Goal: Obtain resource: Obtain resource

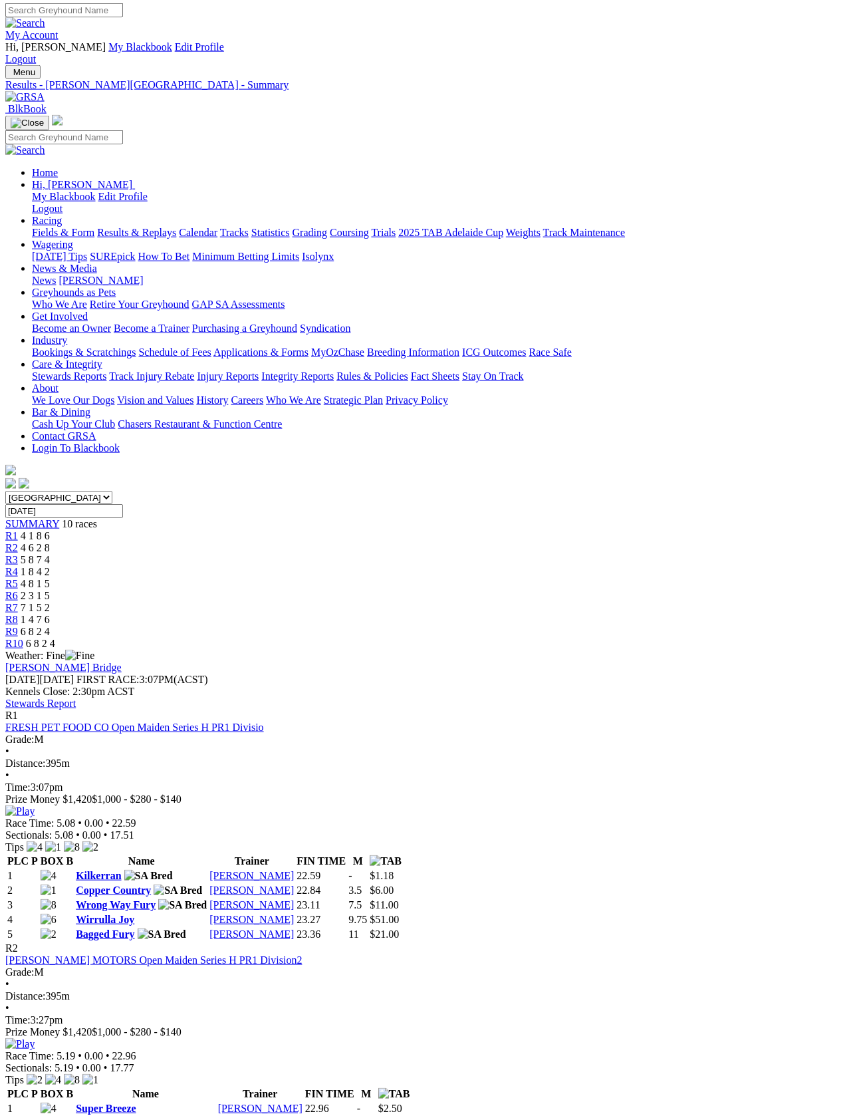
scroll to position [2, 0]
click at [39, 227] on link "Fields & Form" at bounding box center [63, 232] width 63 height 11
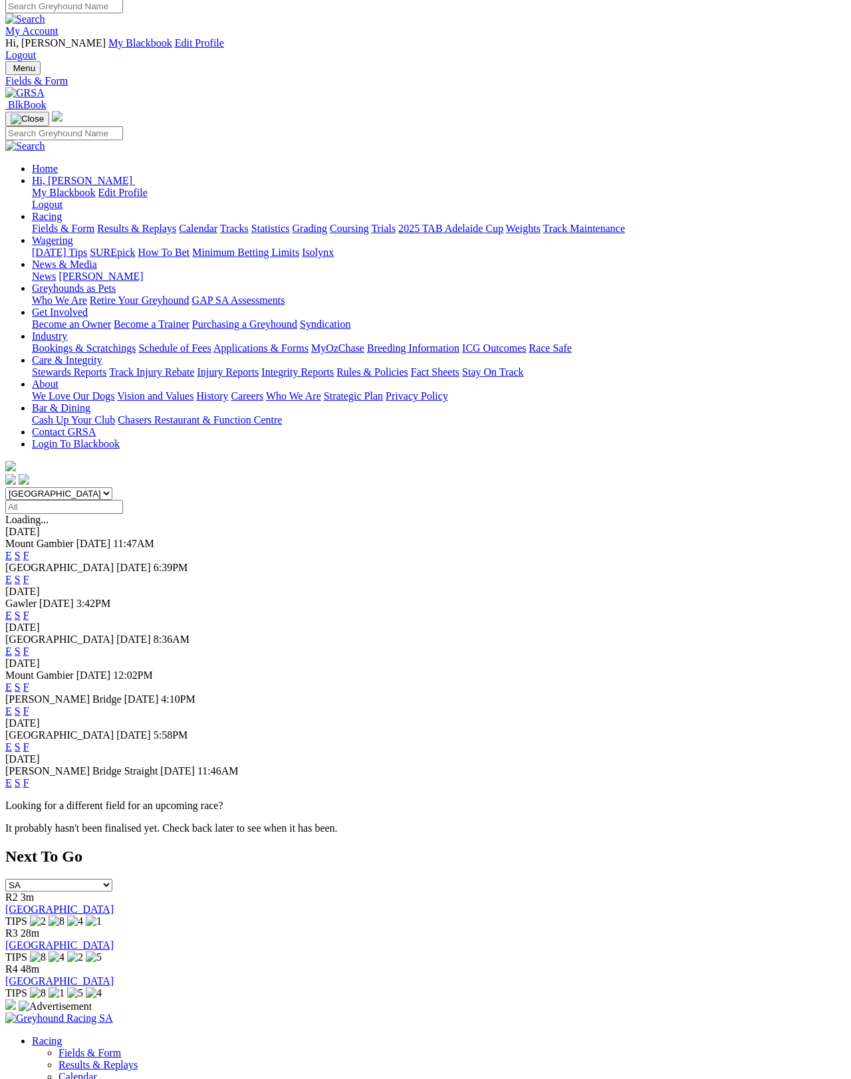
scroll to position [6, 0]
click at [29, 610] on link "F" at bounding box center [26, 615] width 6 height 11
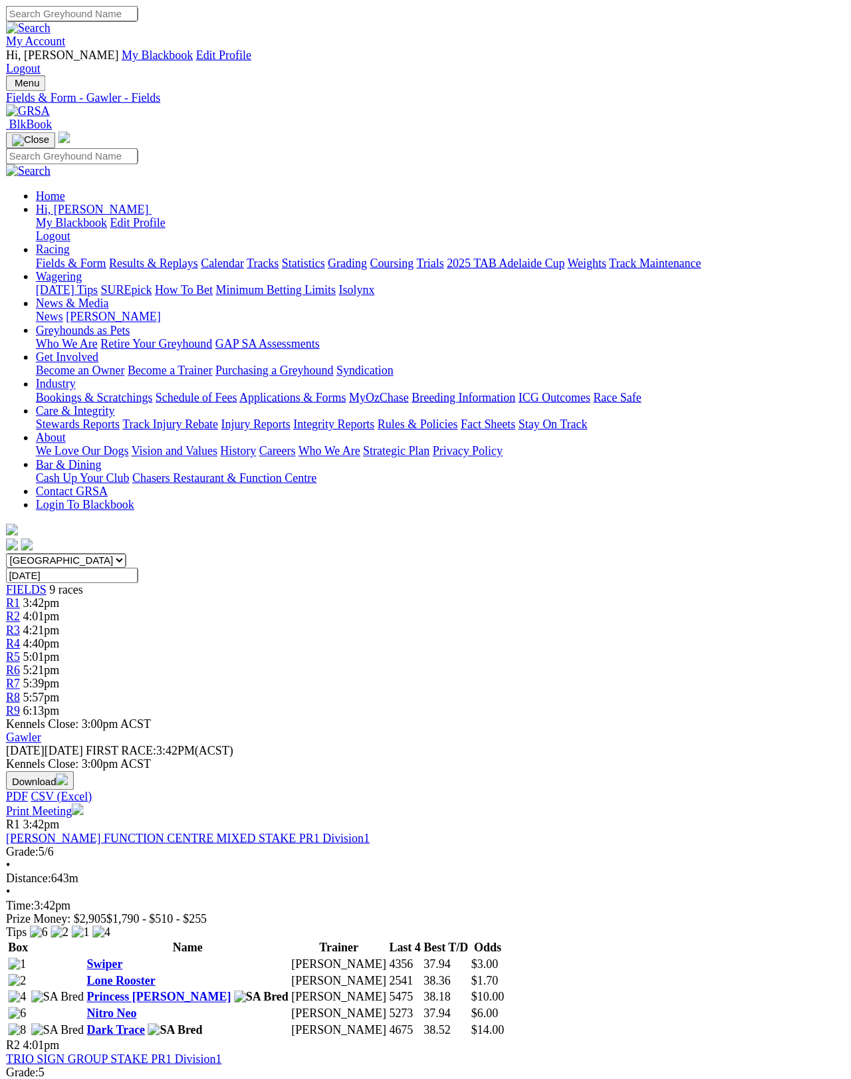
scroll to position [6, 0]
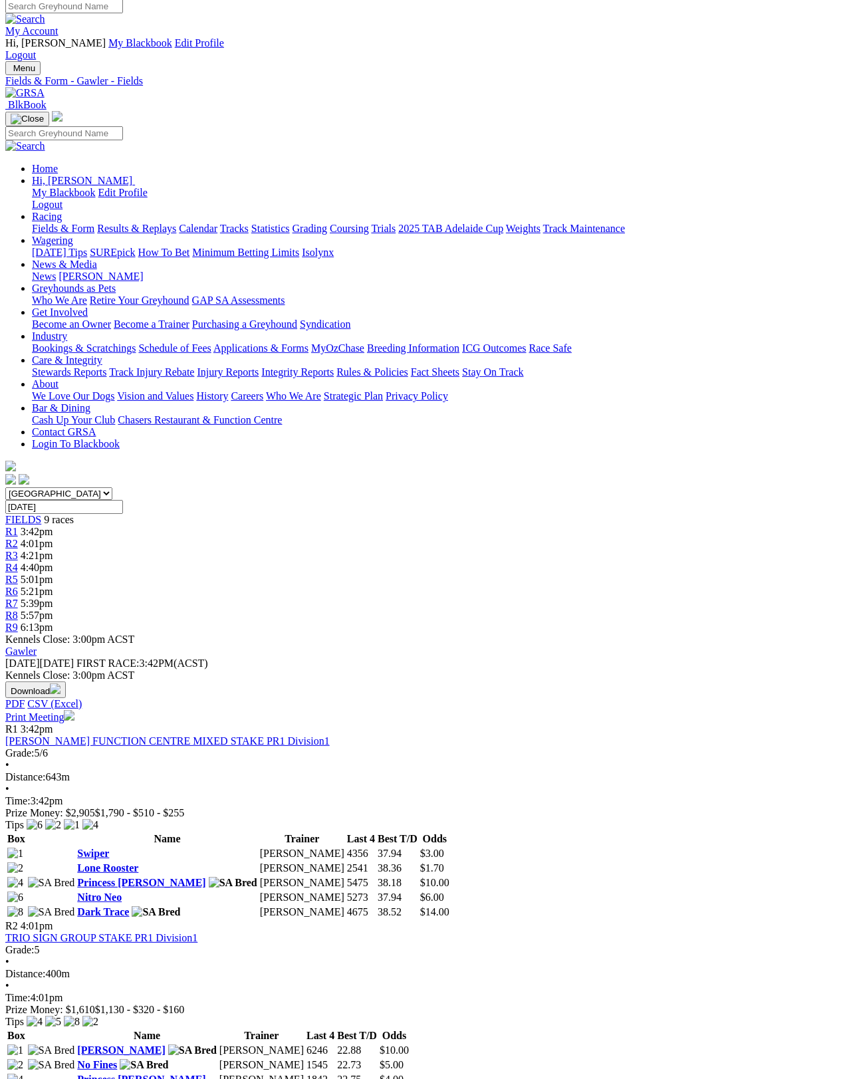
click at [74, 712] on link "Print Meeting" at bounding box center [39, 717] width 69 height 11
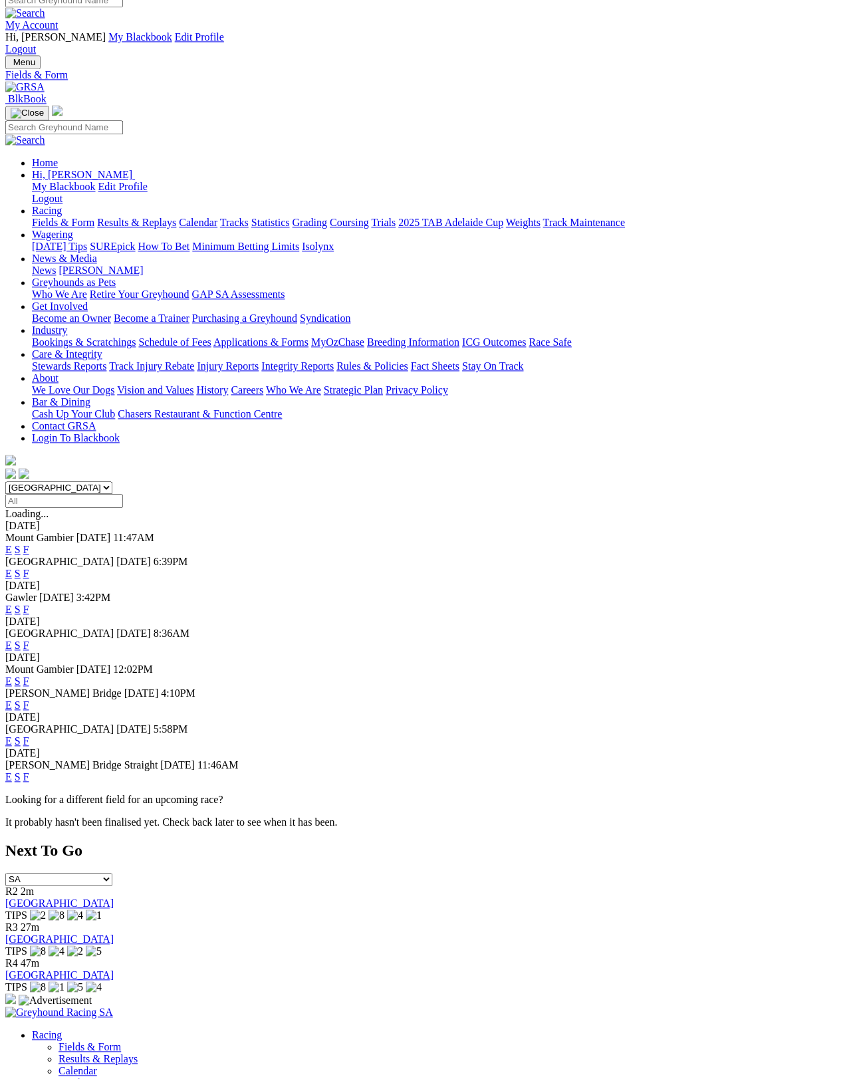
scroll to position [11, 0]
click at [29, 640] on link "F" at bounding box center [26, 645] width 6 height 11
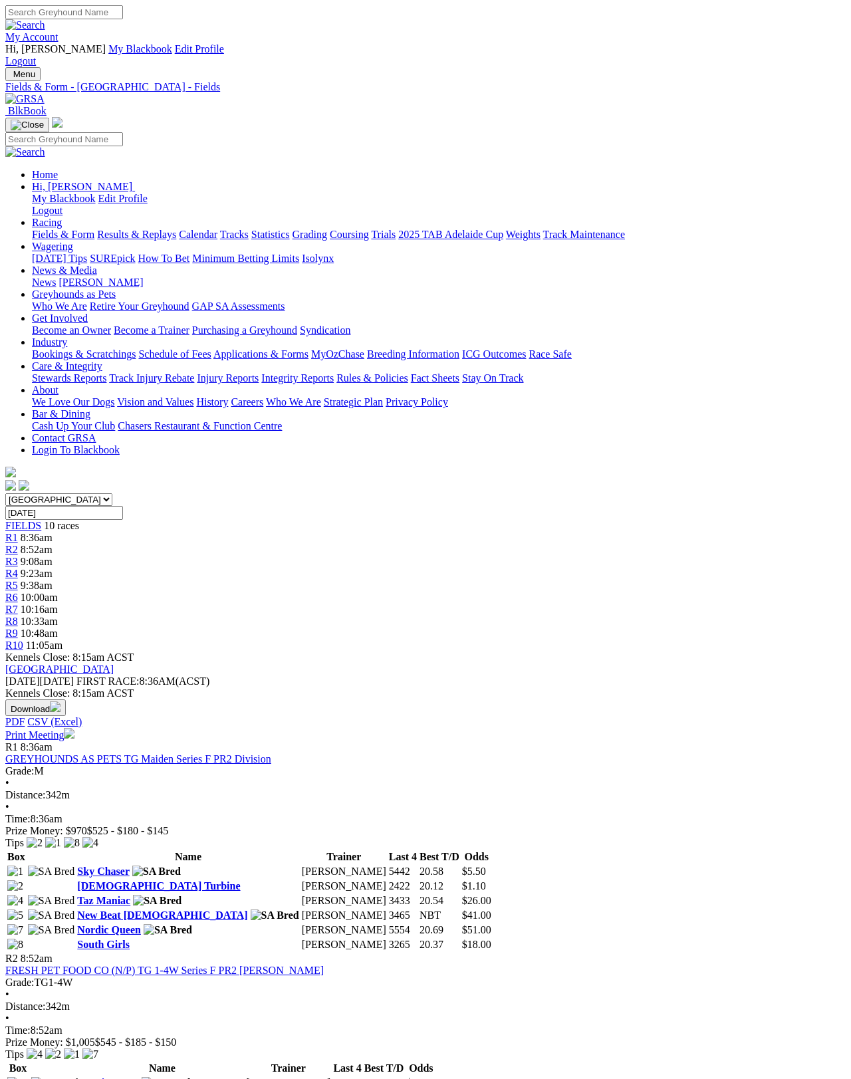
scroll to position [6, 0]
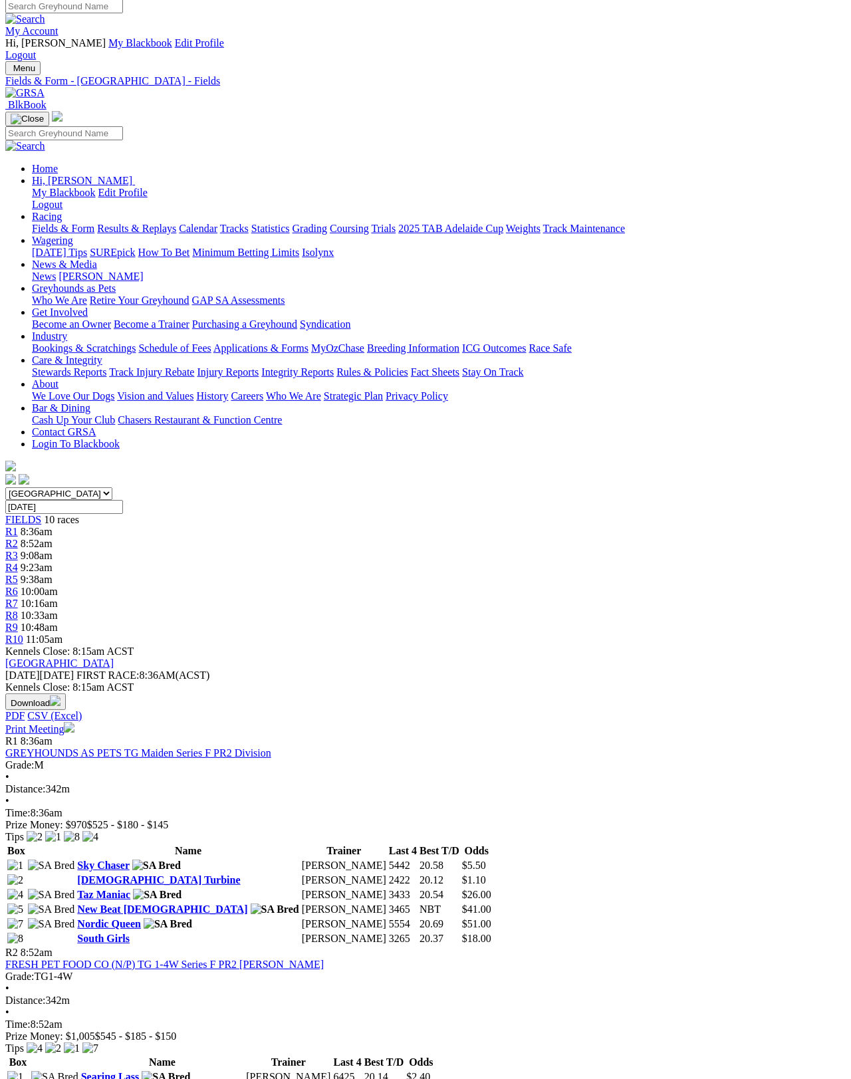
click at [74, 724] on link "Print Meeting" at bounding box center [39, 729] width 69 height 11
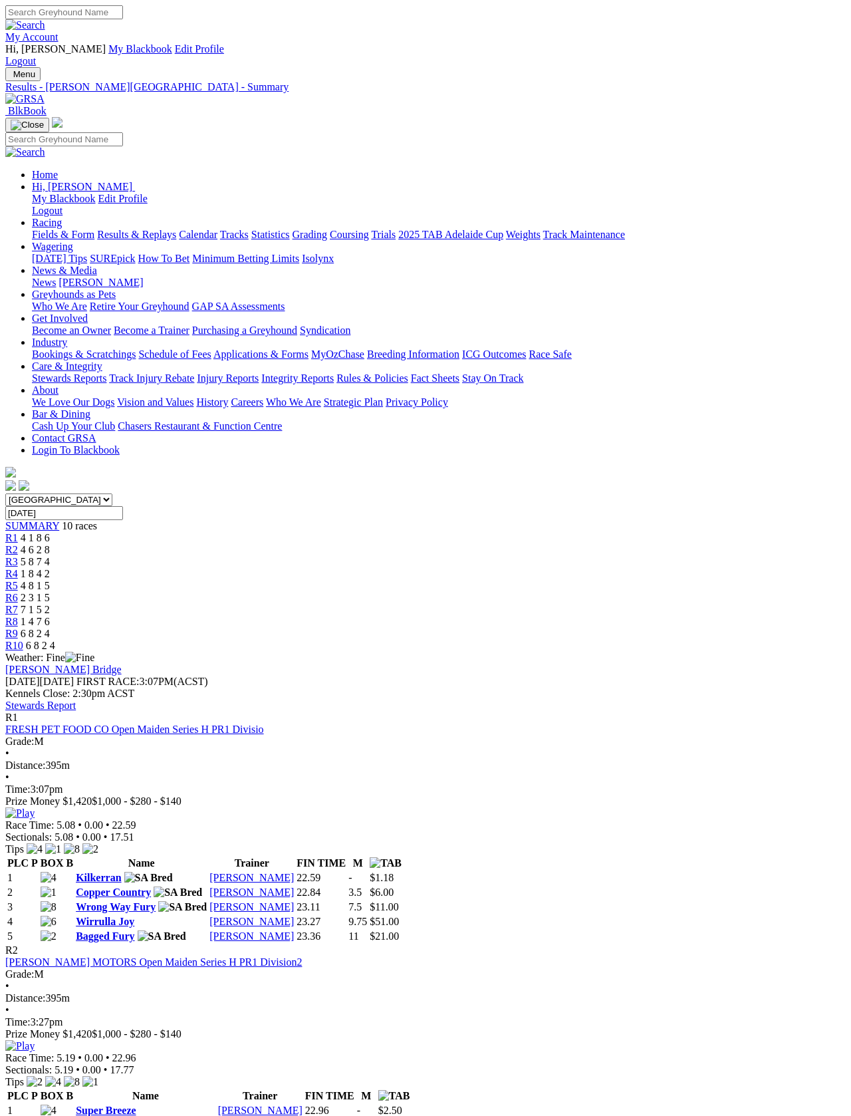
scroll to position [42, 0]
click at [43, 227] on link "Fields & Form" at bounding box center [63, 232] width 63 height 11
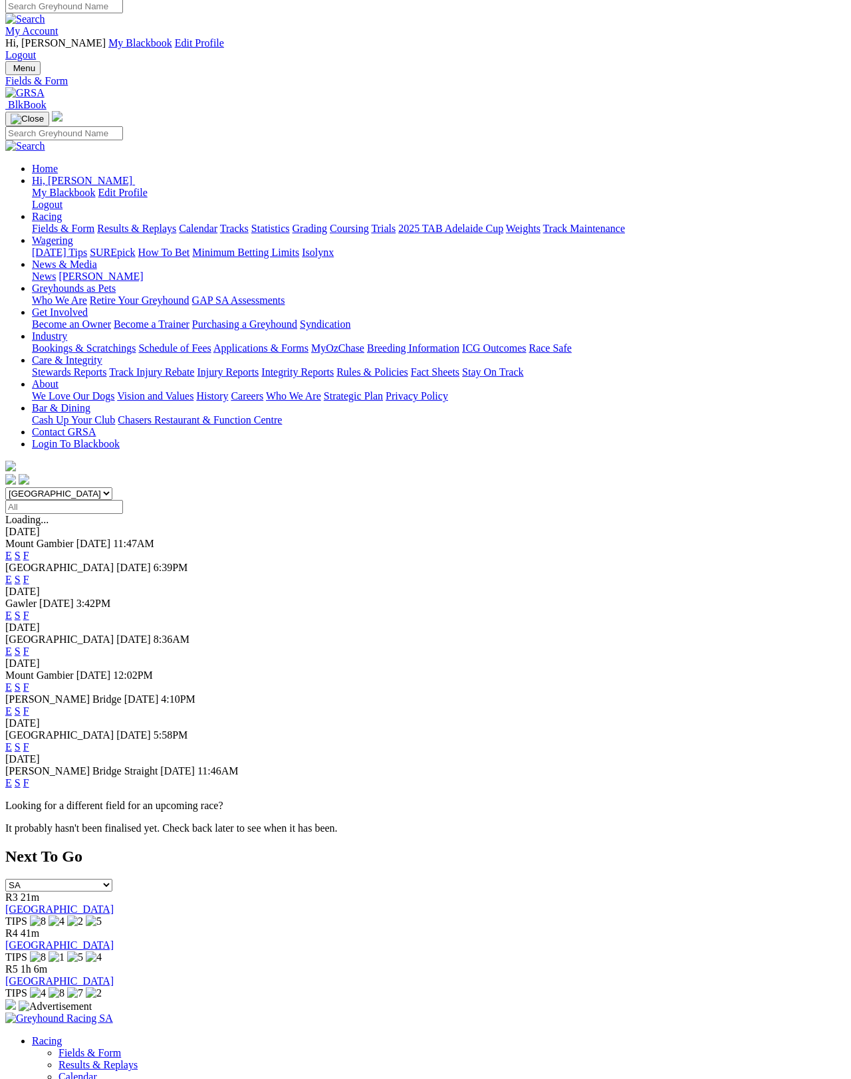
scroll to position [6, 0]
click at [29, 646] on link "F" at bounding box center [26, 651] width 6 height 11
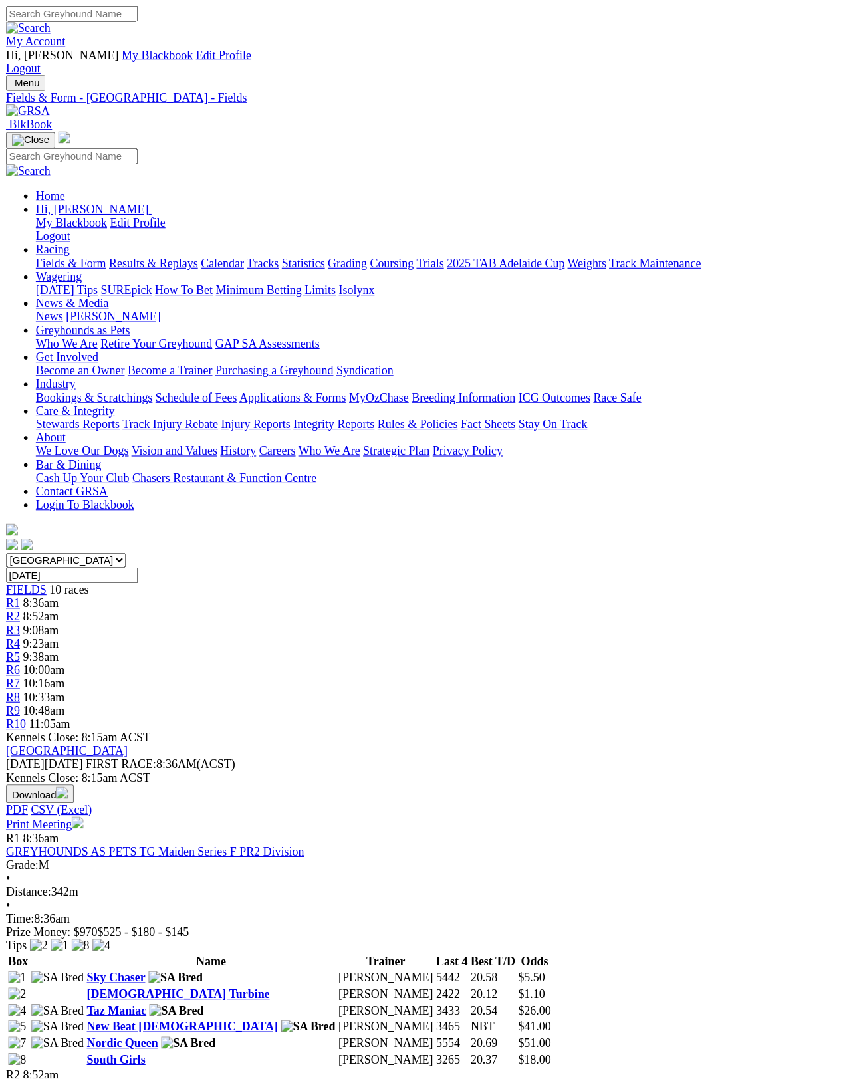
scroll to position [6, 0]
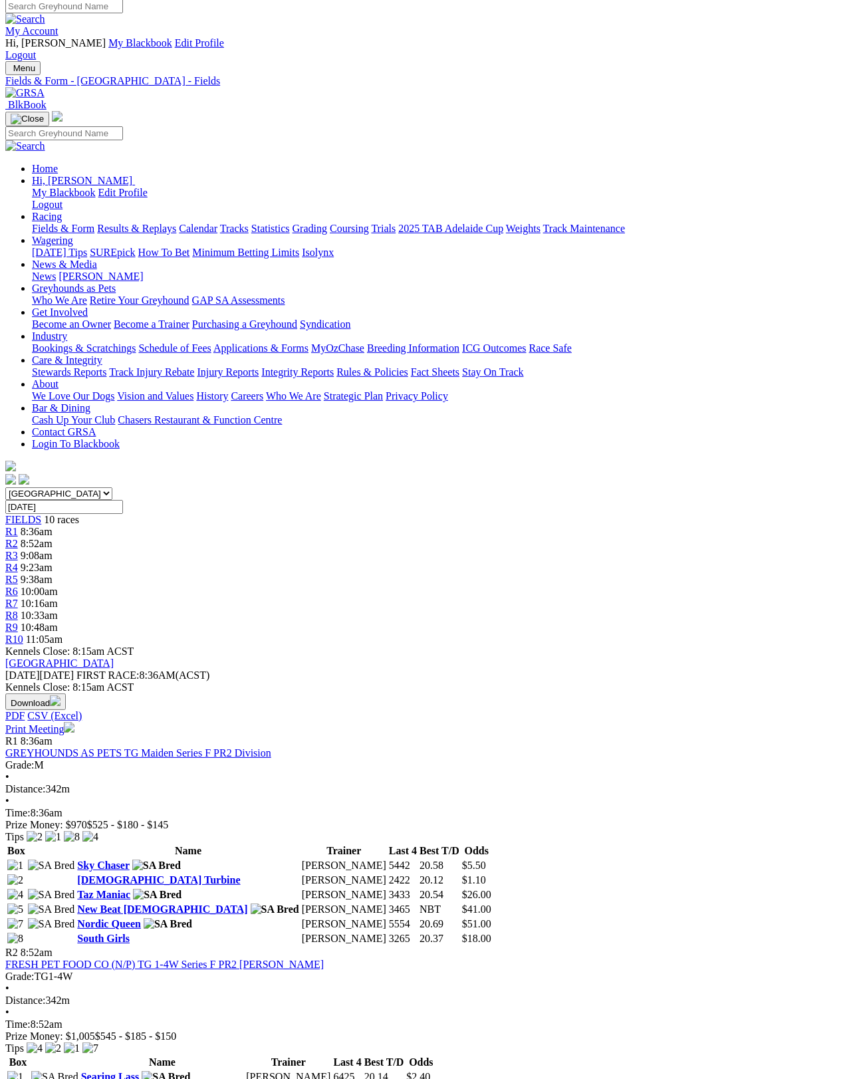
click at [74, 724] on link "Print Meeting" at bounding box center [39, 729] width 69 height 11
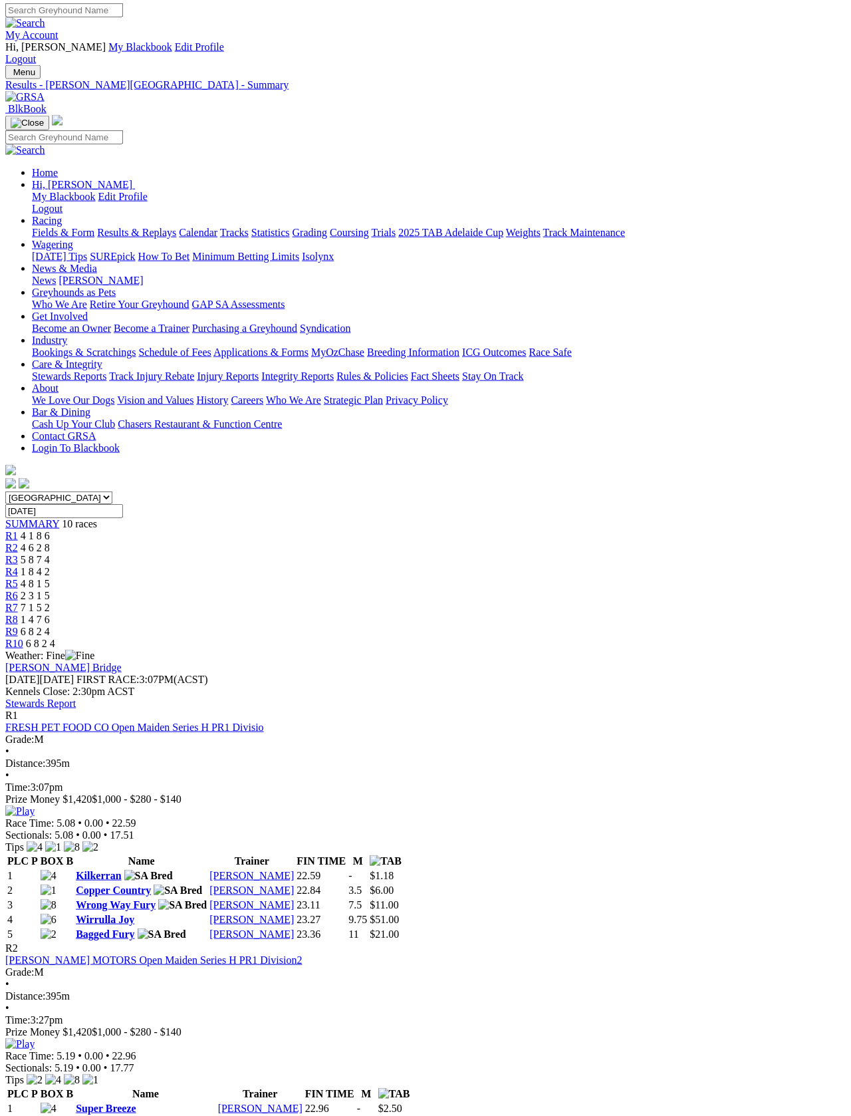
scroll to position [2, 0]
click at [43, 227] on link "Fields & Form" at bounding box center [63, 232] width 63 height 11
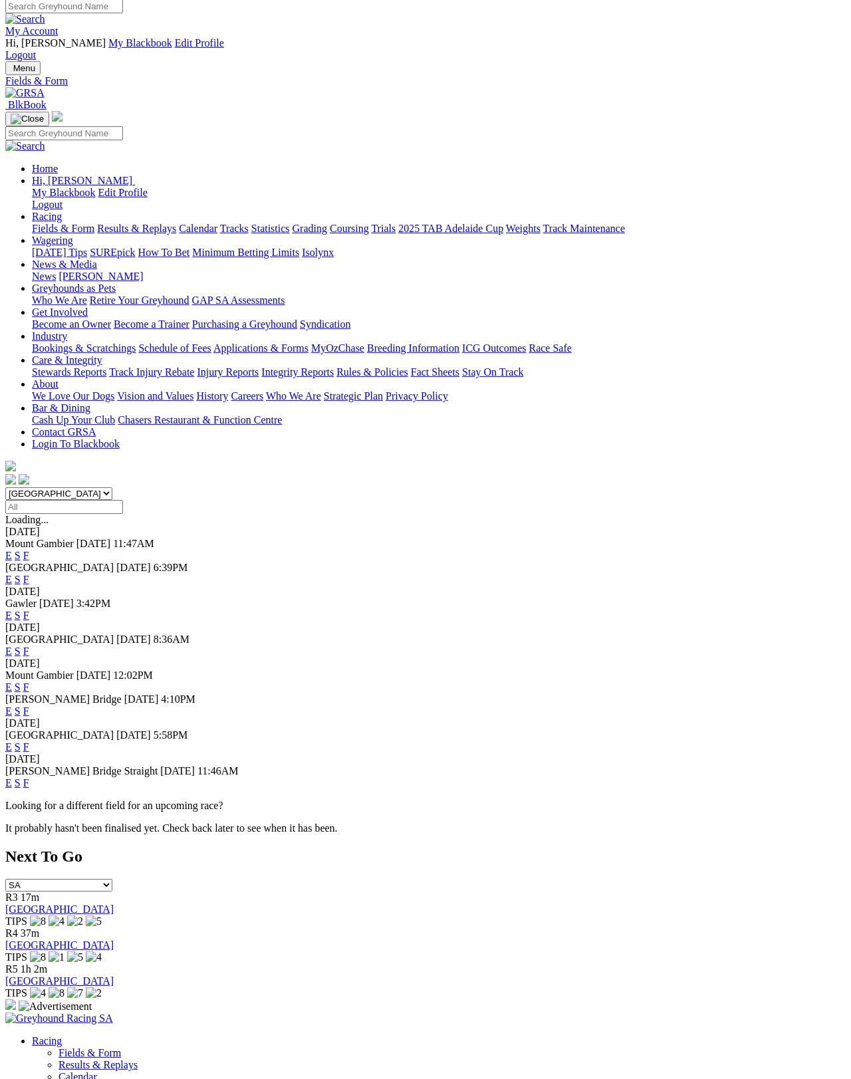
scroll to position [6, 0]
click at [29, 646] on link "F" at bounding box center [26, 651] width 6 height 11
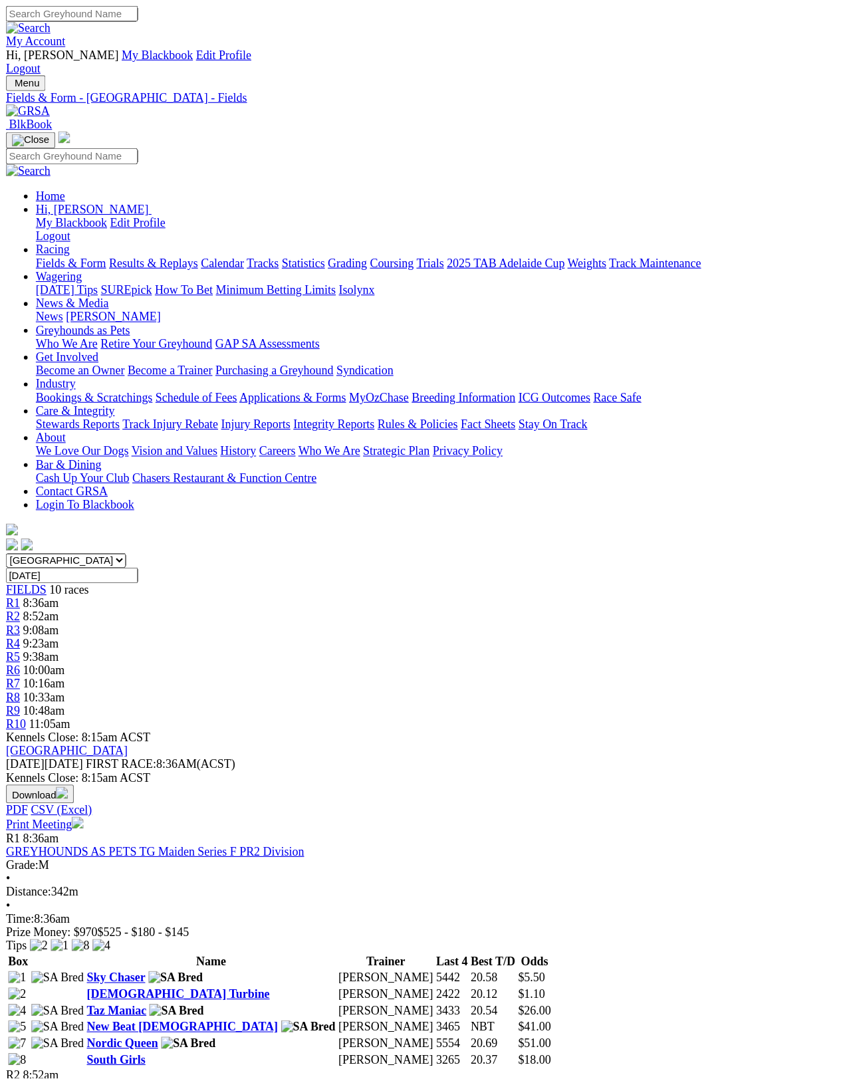
scroll to position [6, 0]
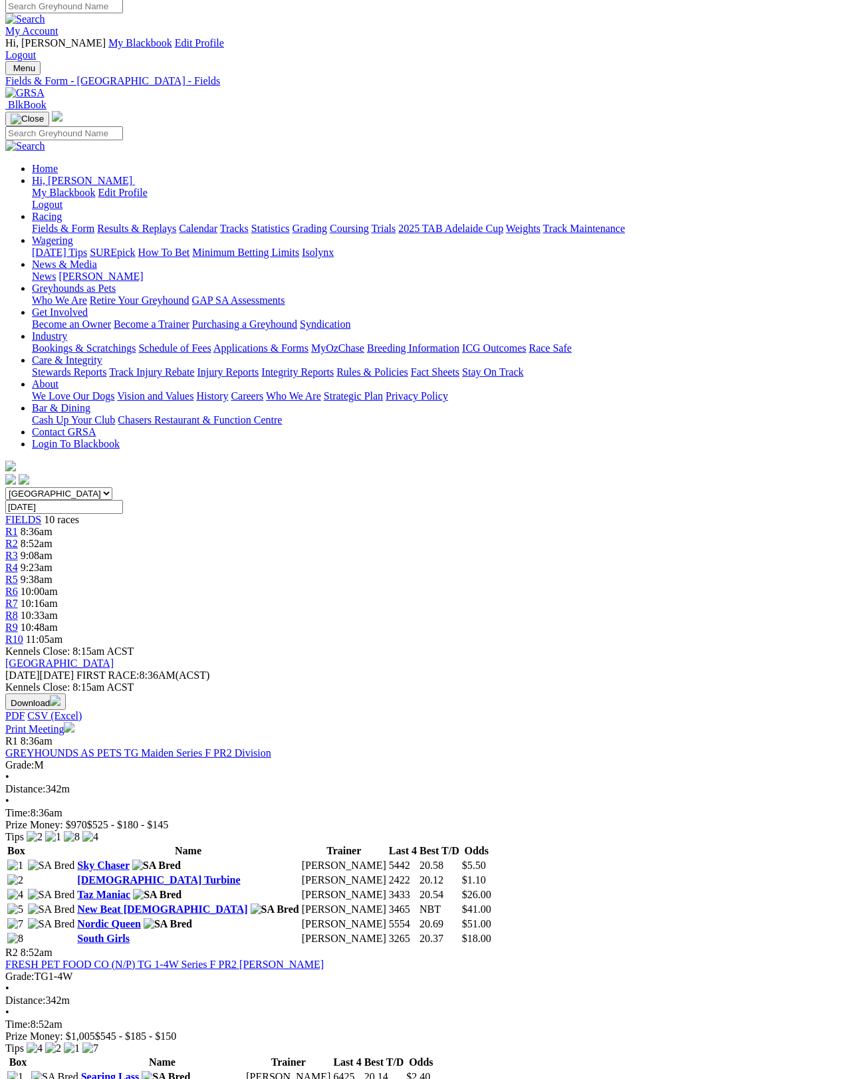
click at [74, 724] on link "Print Meeting" at bounding box center [39, 729] width 69 height 11
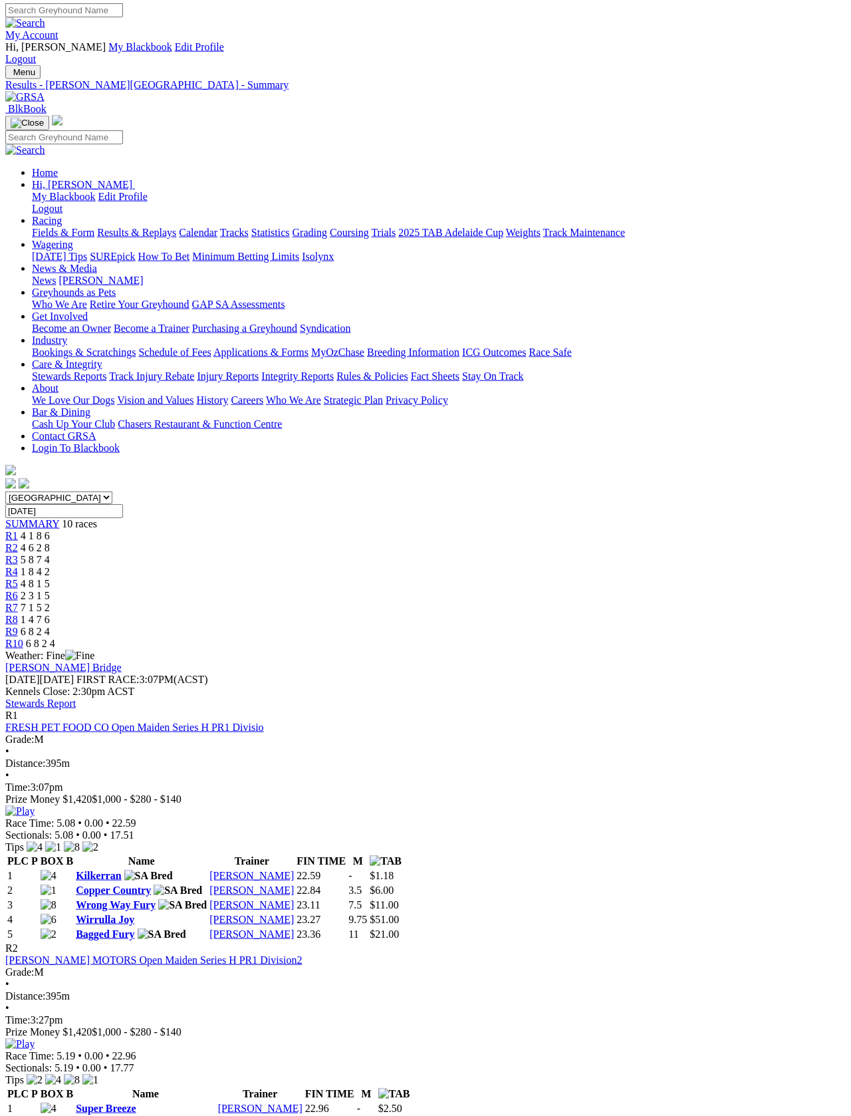
scroll to position [2, 0]
click at [33, 227] on link "Fields & Form" at bounding box center [63, 232] width 63 height 11
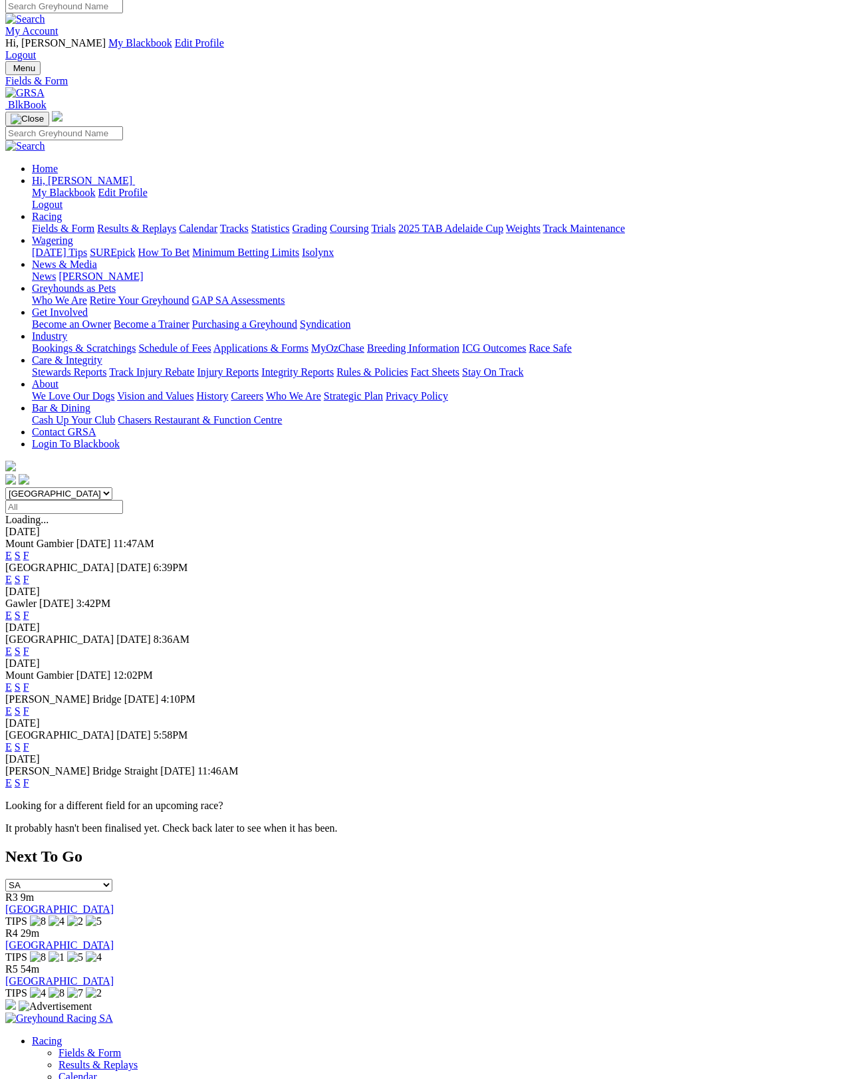
scroll to position [6, 0]
click at [29, 646] on link "F" at bounding box center [26, 651] width 6 height 11
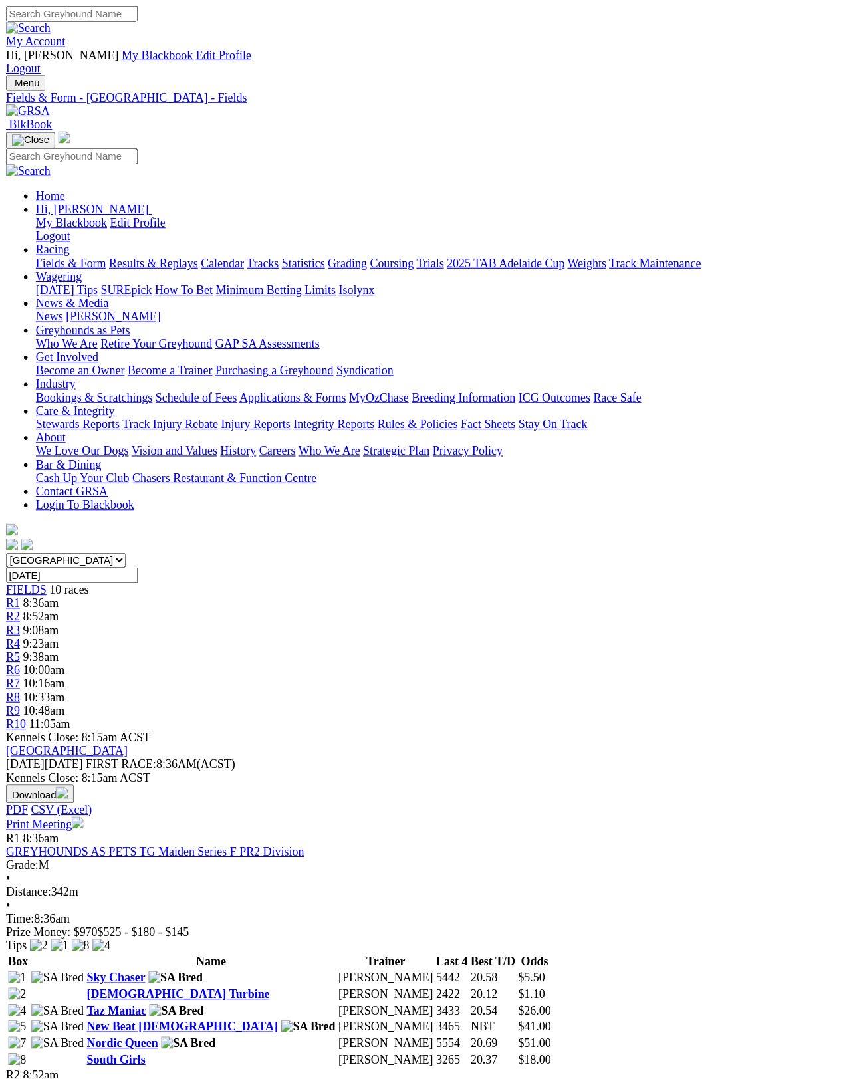
scroll to position [6, 0]
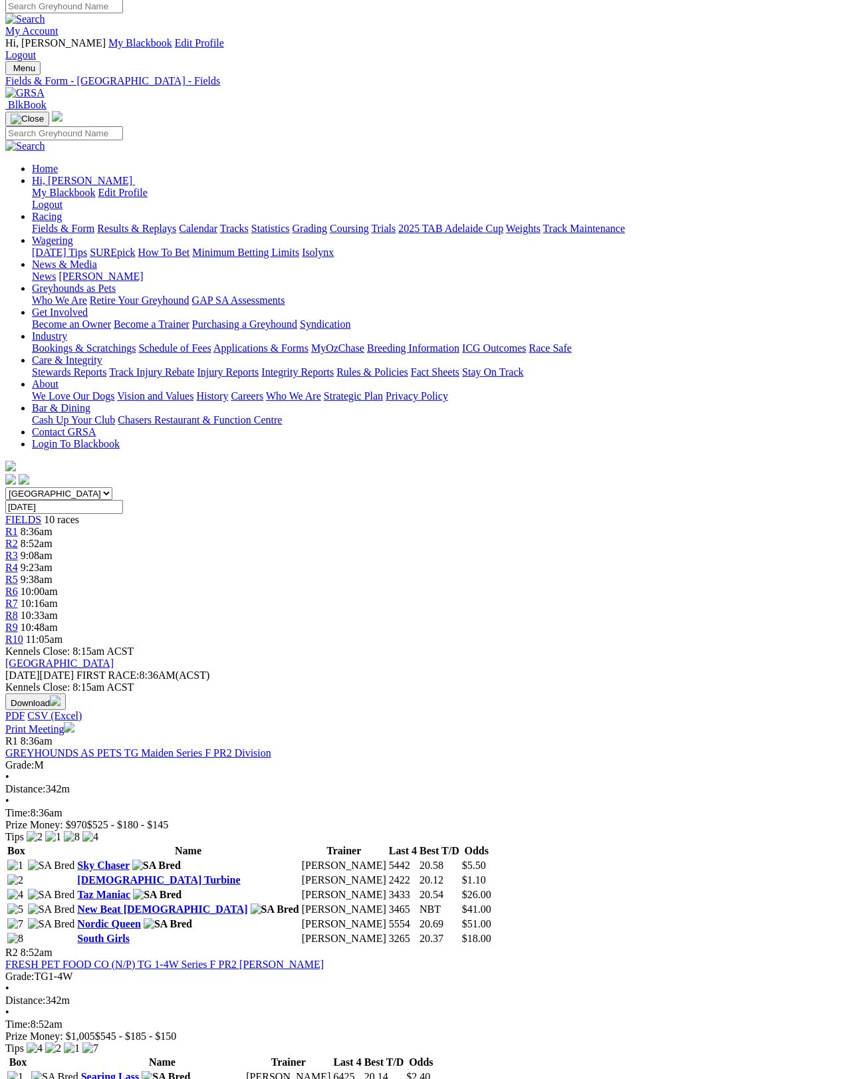
click at [74, 724] on link "Print Meeting" at bounding box center [39, 729] width 69 height 11
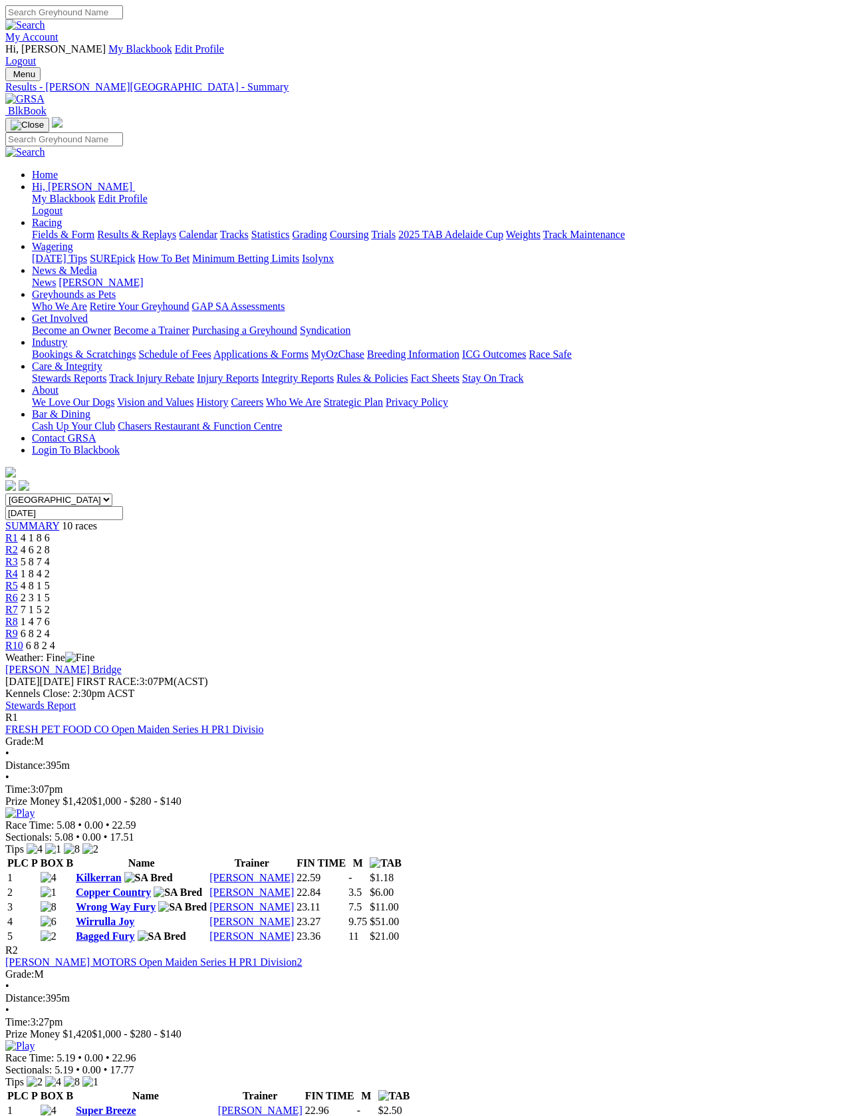
scroll to position [2, 0]
click at [76, 698] on link "Stewards Report" at bounding box center [40, 703] width 70 height 11
click at [43, 227] on link "Fields & Form" at bounding box center [63, 232] width 63 height 11
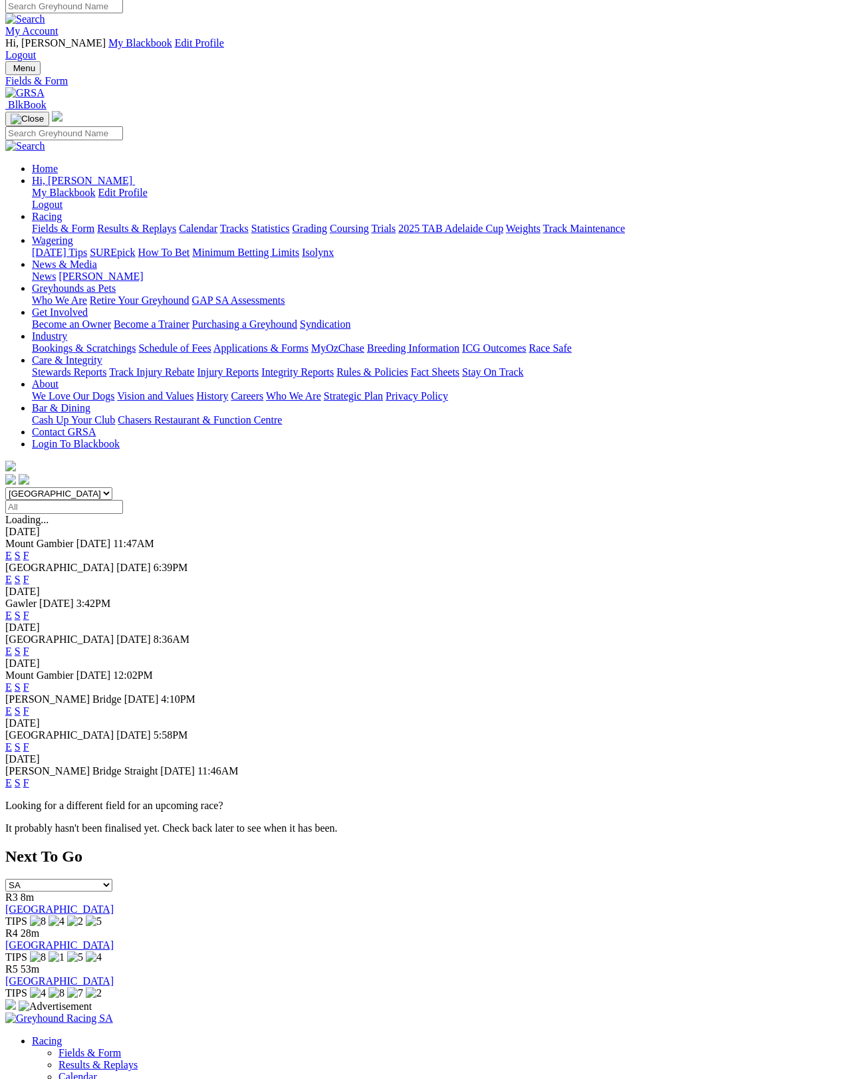
scroll to position [6, 0]
click at [29, 646] on link "F" at bounding box center [26, 651] width 6 height 11
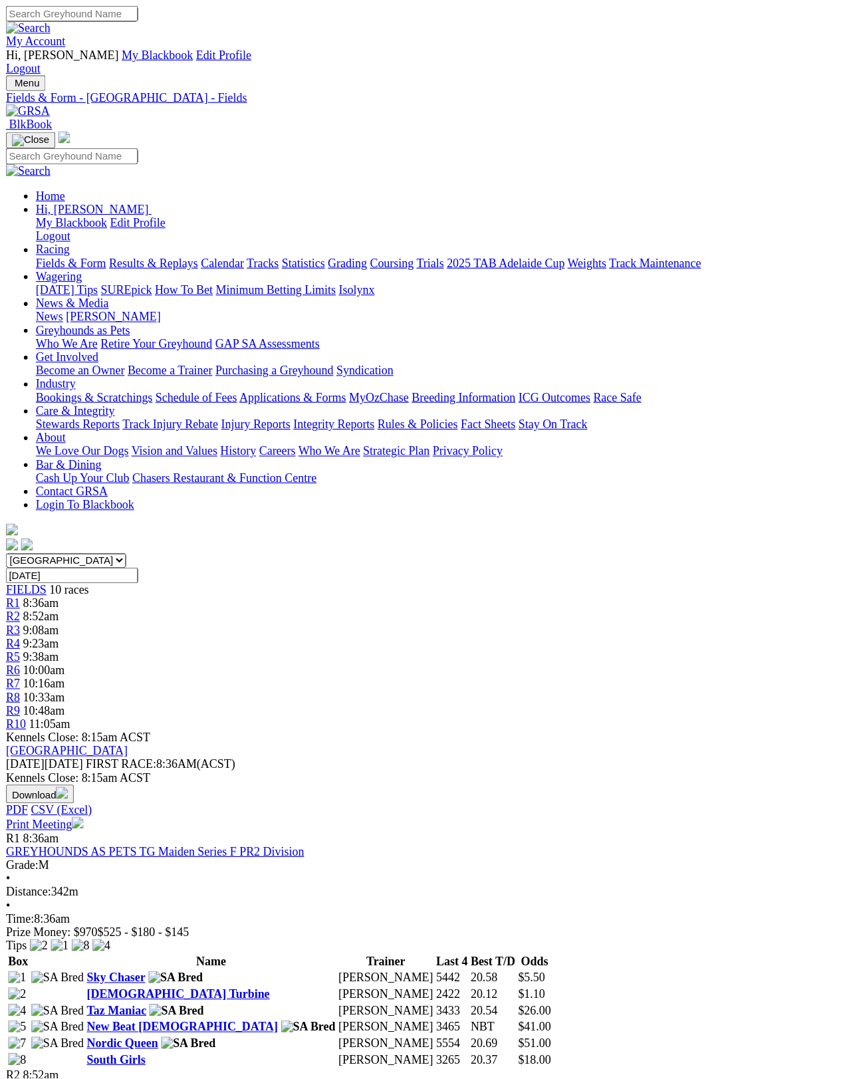
scroll to position [6, 0]
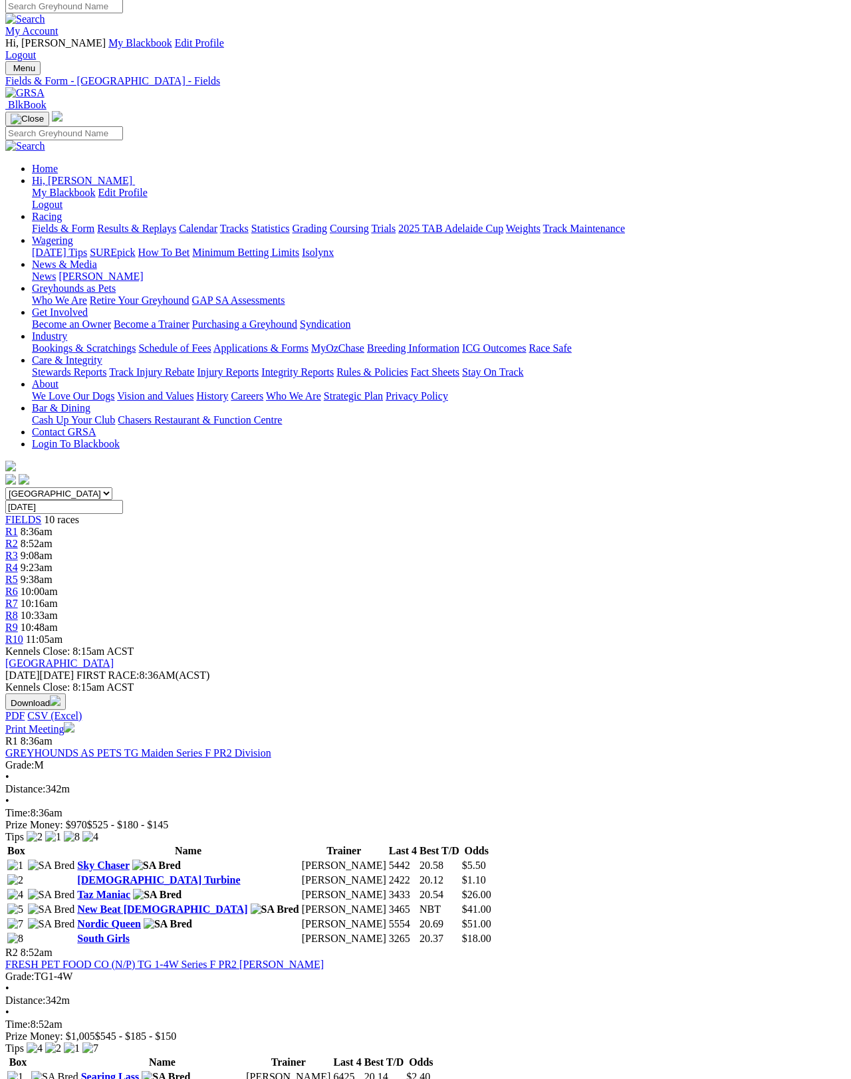
click at [74, 724] on link "Print Meeting" at bounding box center [39, 729] width 69 height 11
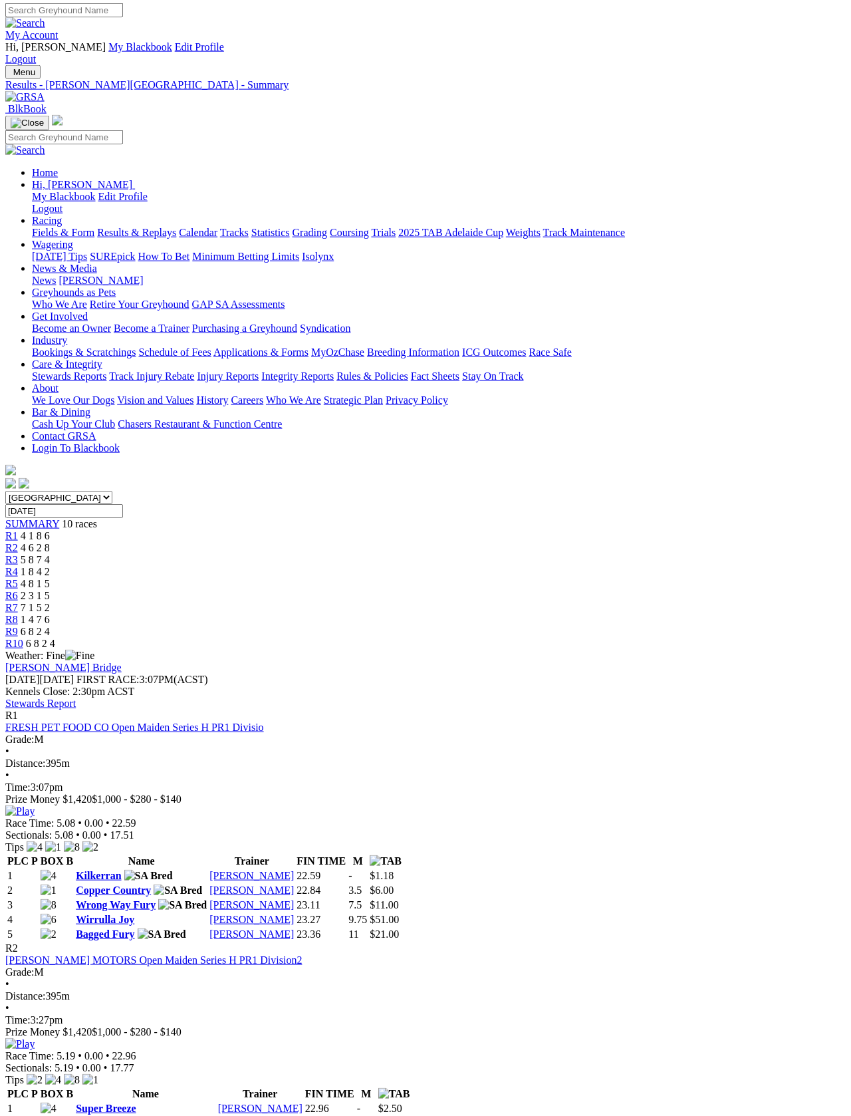
scroll to position [2, 0]
click at [57, 227] on link "Fields & Form" at bounding box center [63, 232] width 63 height 11
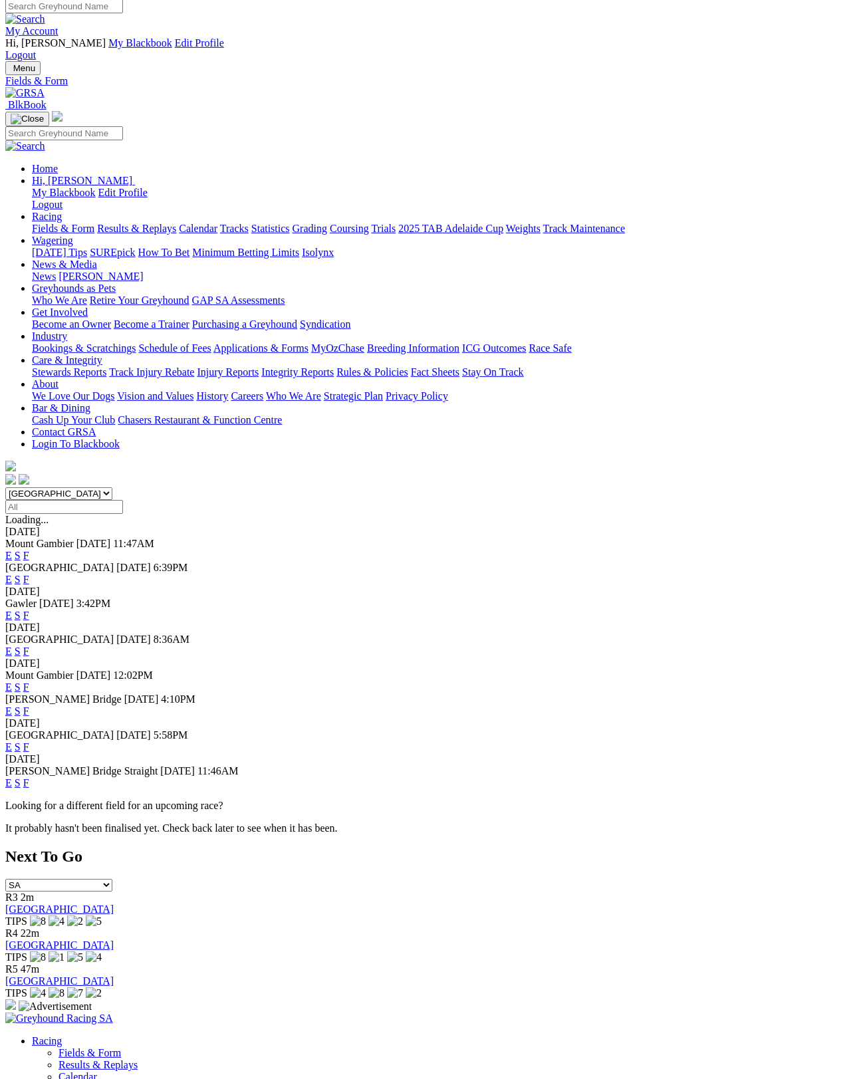
scroll to position [6, 0]
click at [29, 646] on link "F" at bounding box center [26, 651] width 6 height 11
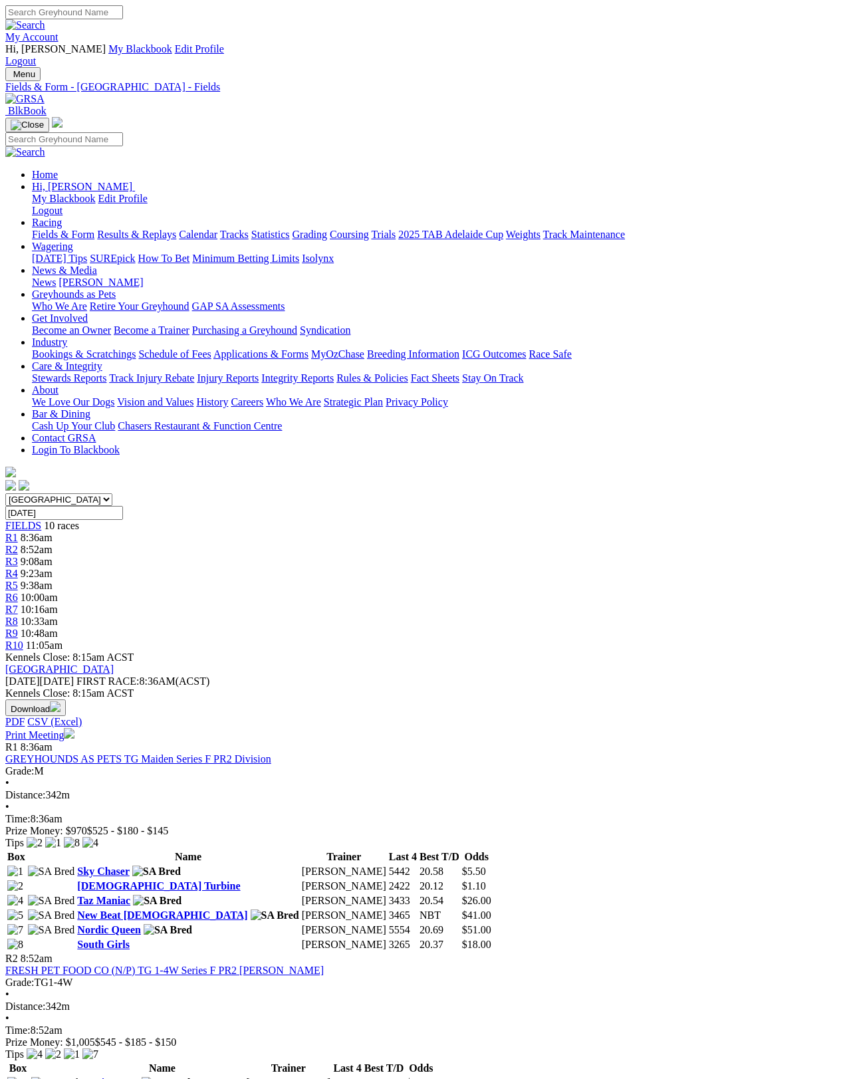
scroll to position [11, 0]
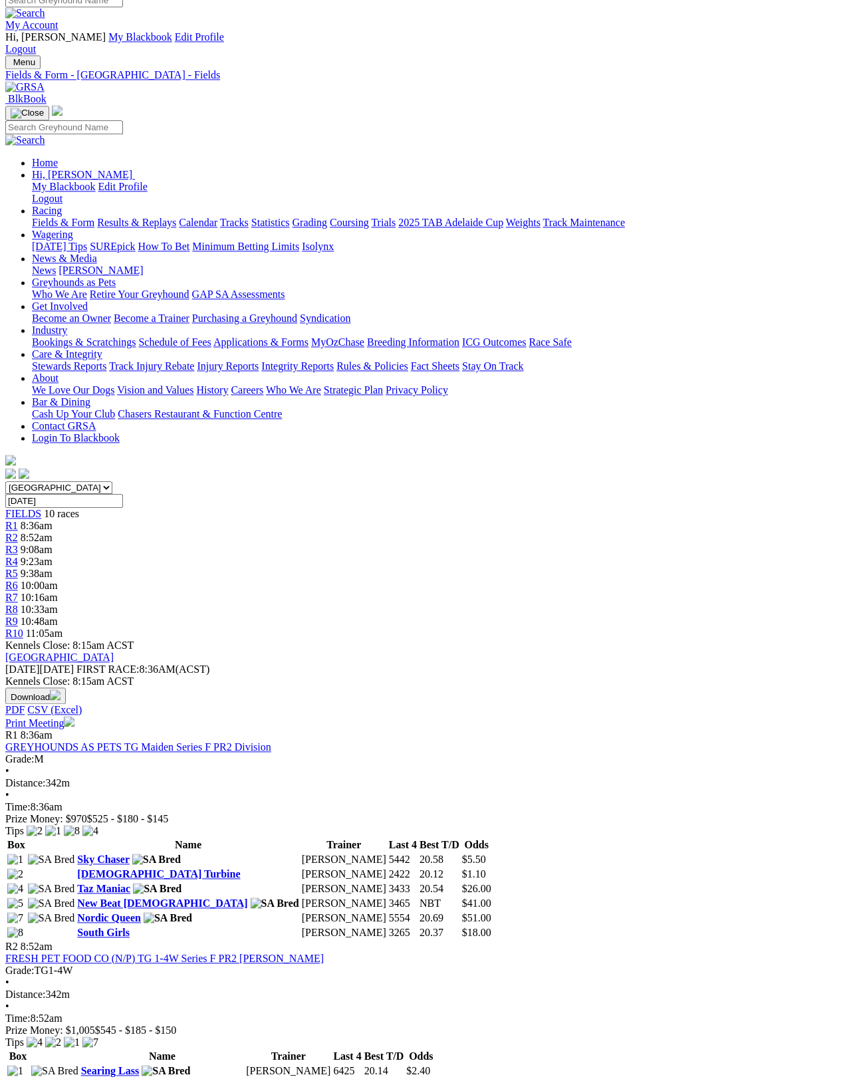
click at [74, 717] on img at bounding box center [69, 722] width 11 height 11
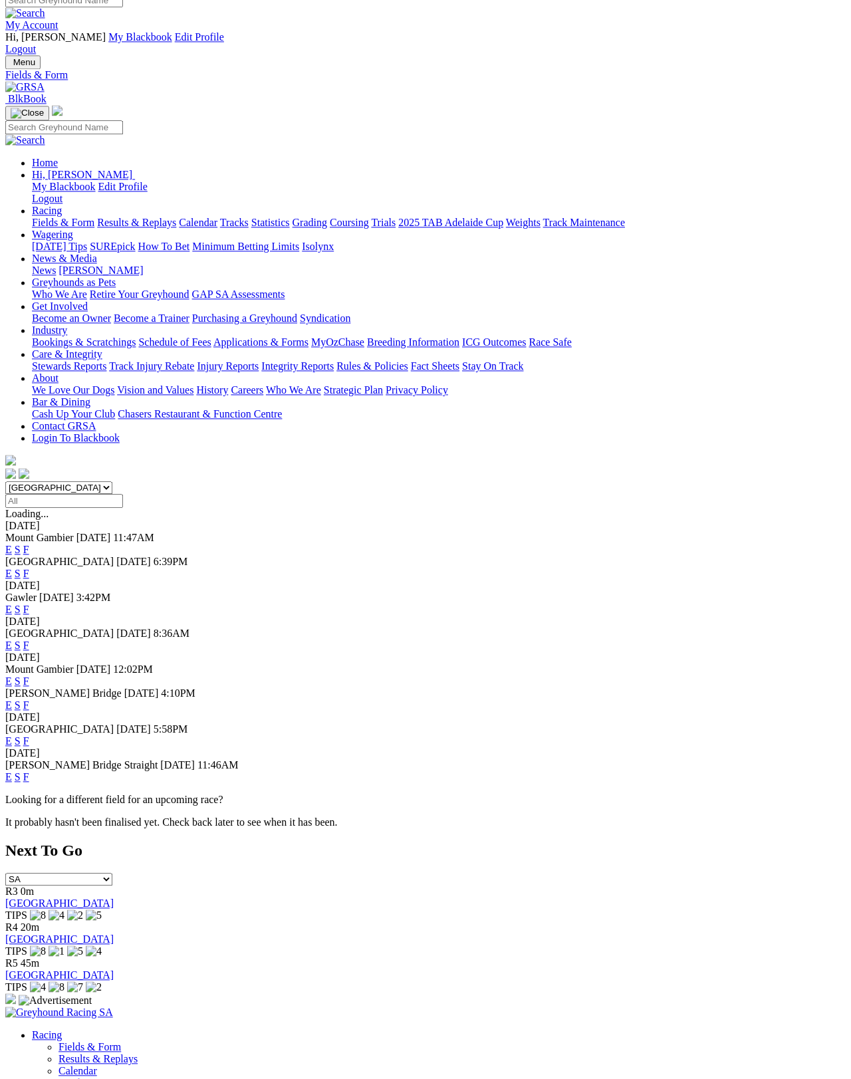
scroll to position [11, 0]
click at [29, 700] on link "F" at bounding box center [26, 705] width 6 height 11
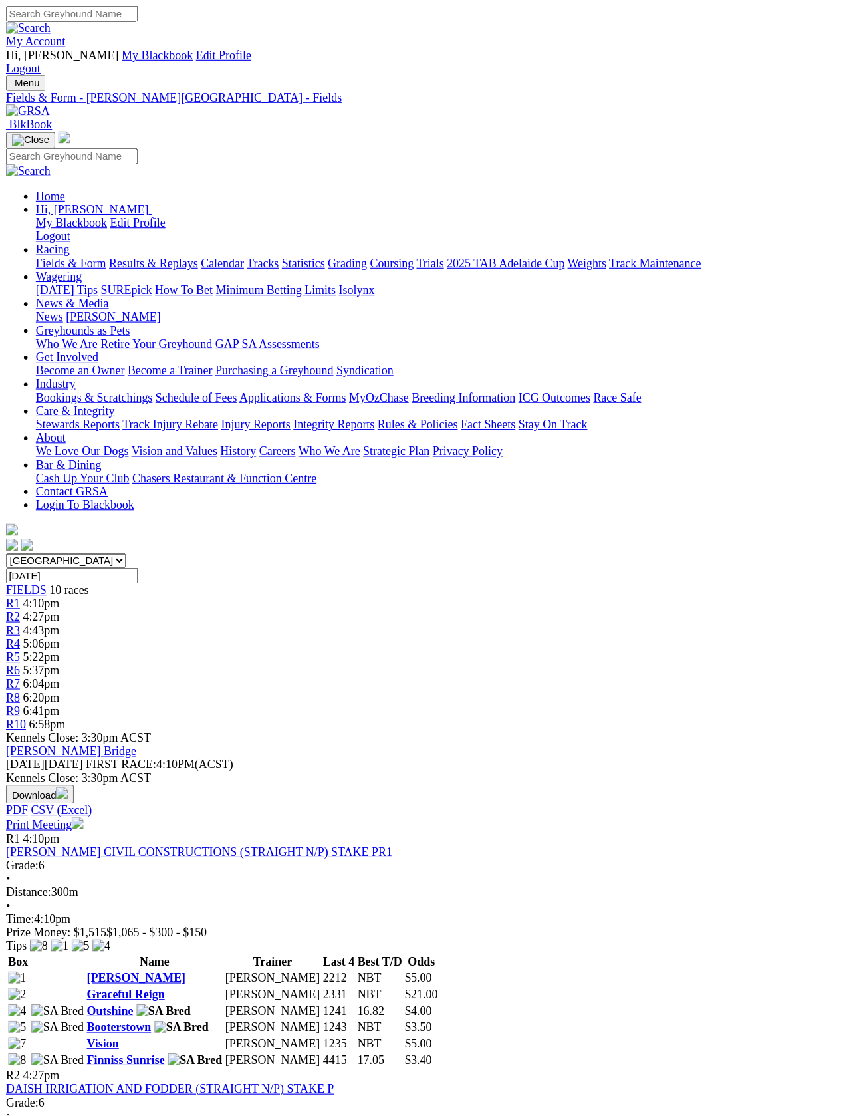
scroll to position [2, 0]
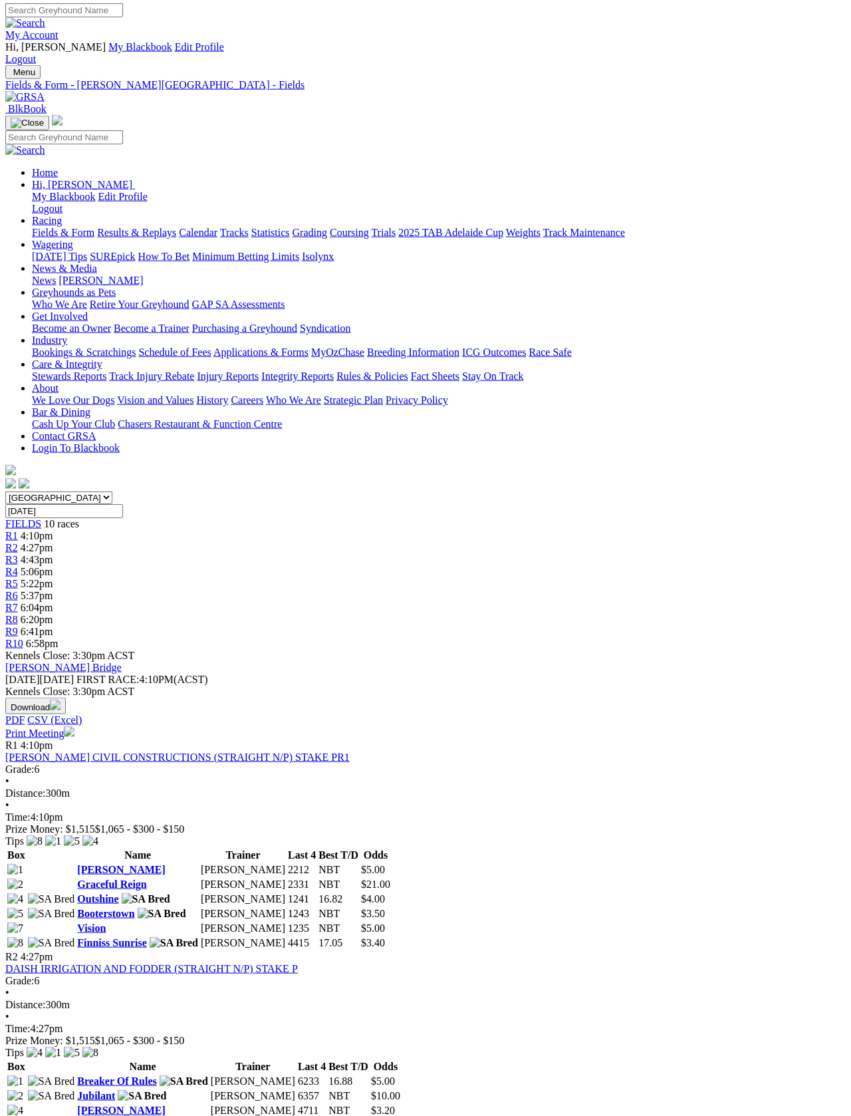
click at [74, 728] on link "Print Meeting" at bounding box center [39, 733] width 69 height 11
click at [53, 227] on link "Fields & Form" at bounding box center [63, 232] width 63 height 11
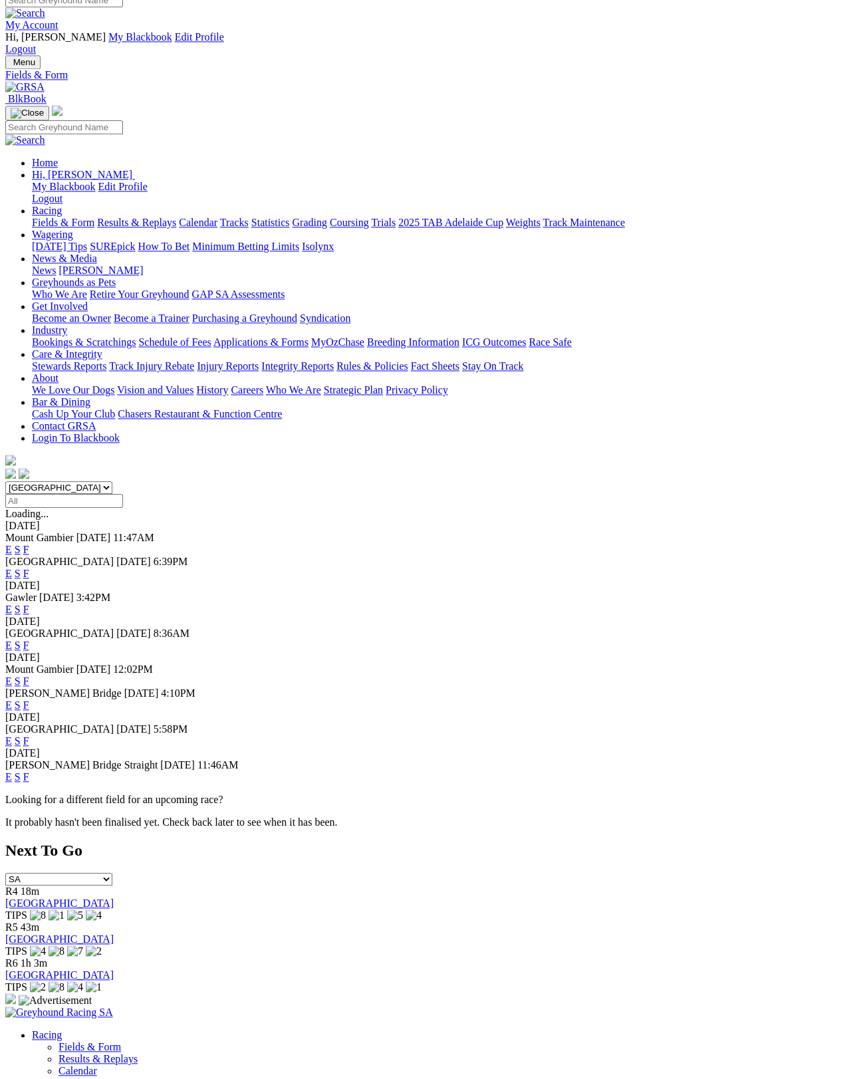
scroll to position [11, 0]
click at [29, 736] on link "F" at bounding box center [26, 741] width 6 height 11
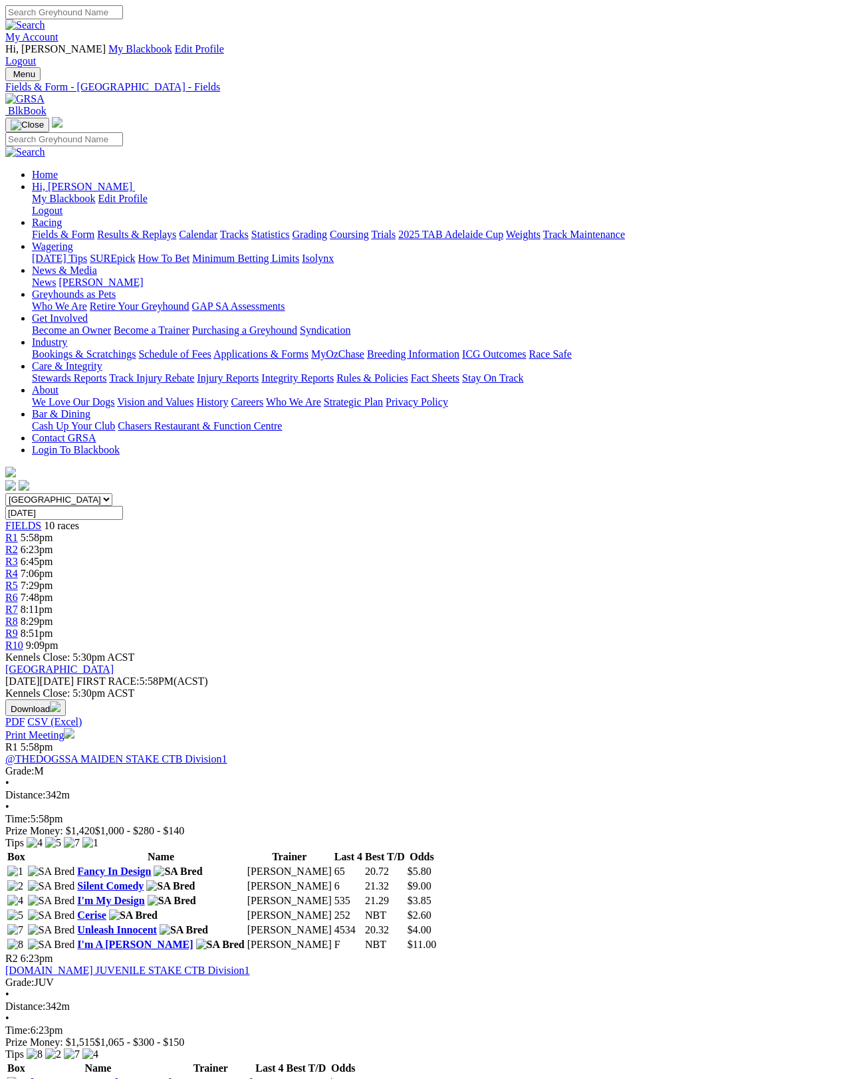
scroll to position [6, 0]
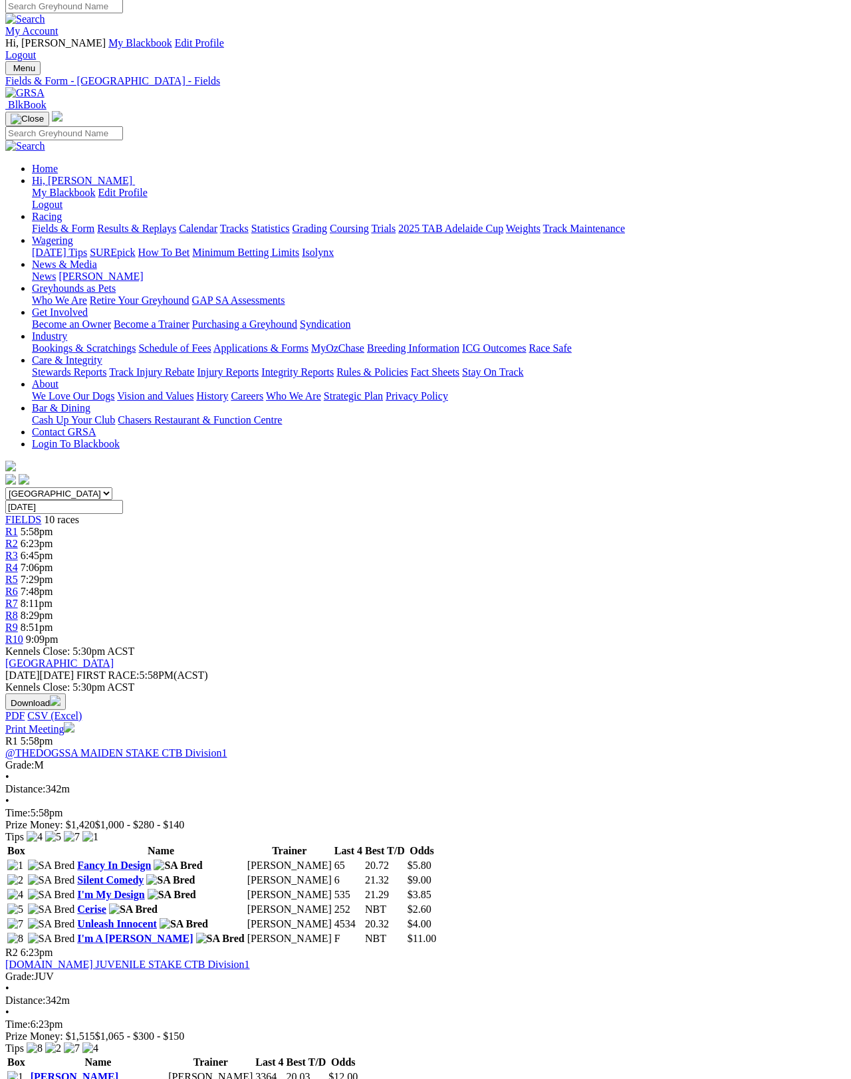
click at [74, 724] on link "Print Meeting" at bounding box center [39, 729] width 69 height 11
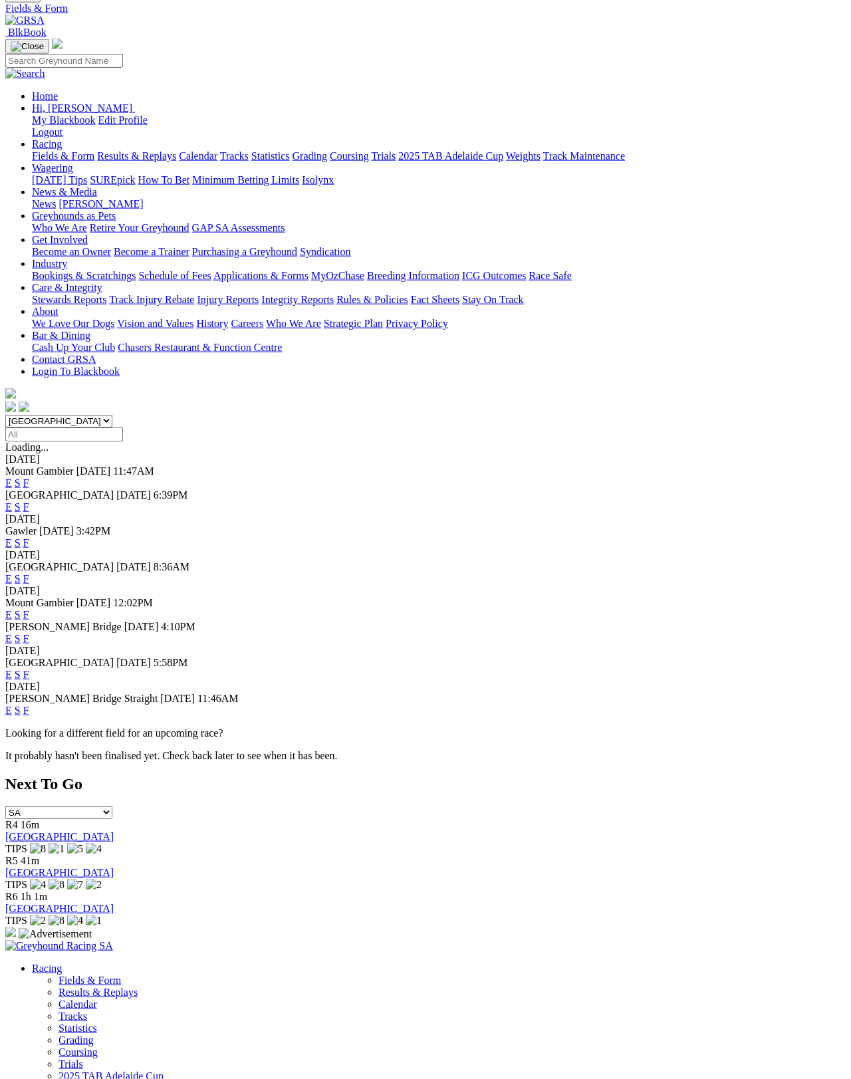
scroll to position [78, 0]
click at [29, 705] on link "F" at bounding box center [26, 710] width 6 height 11
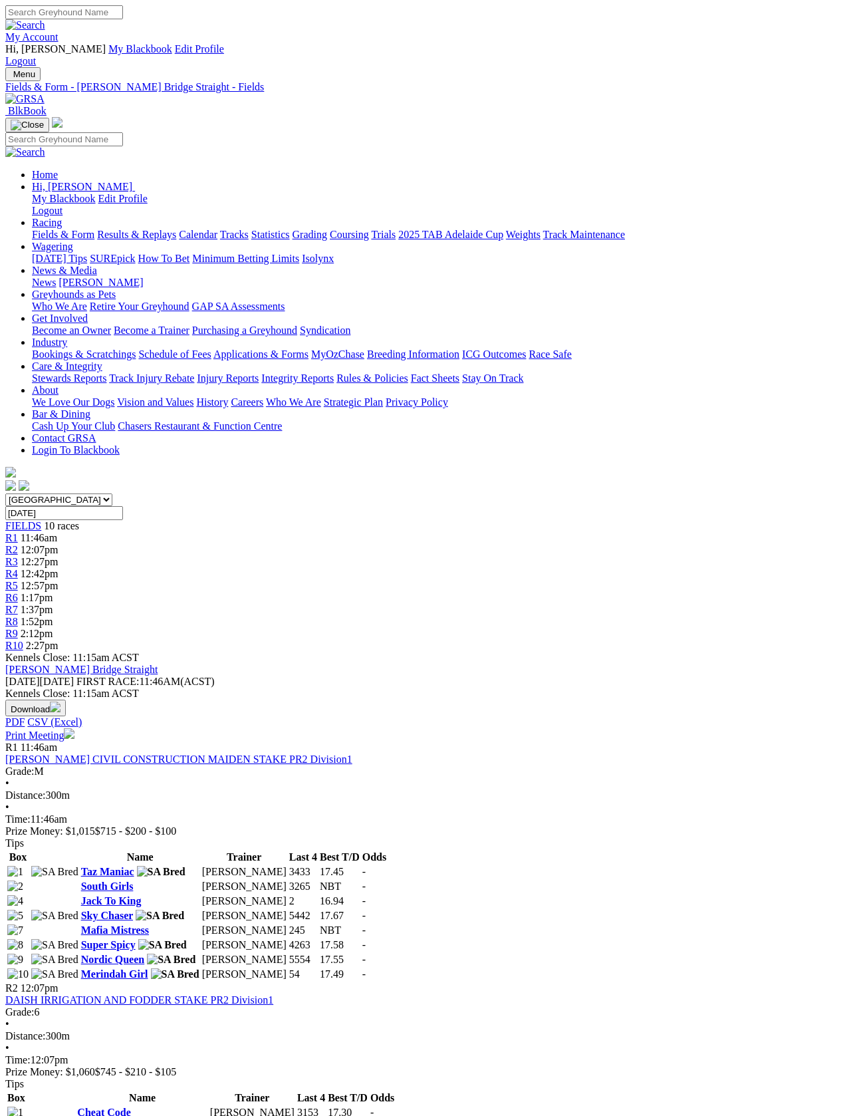
scroll to position [2, 0]
click at [74, 728] on link "Print Meeting" at bounding box center [39, 733] width 69 height 11
click at [56, 229] on link "Fields & Form" at bounding box center [63, 234] width 63 height 11
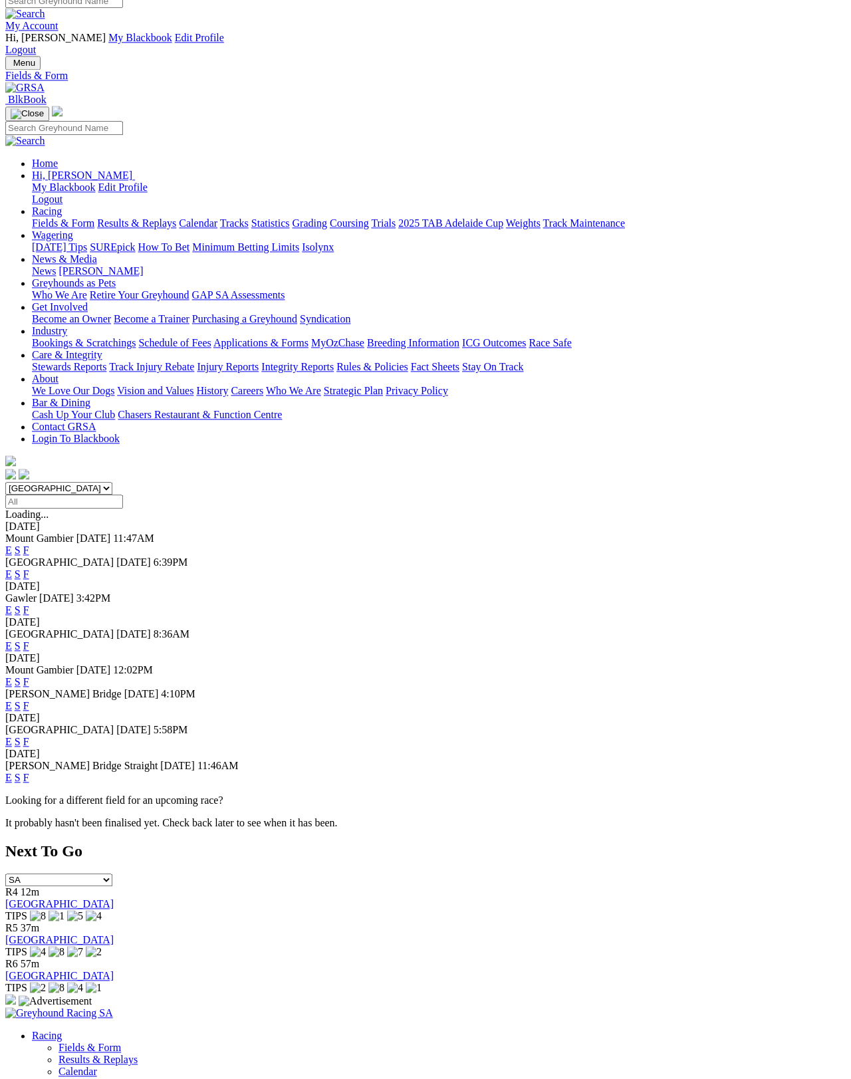
scroll to position [11, 0]
click at [29, 772] on link "F" at bounding box center [26, 777] width 6 height 11
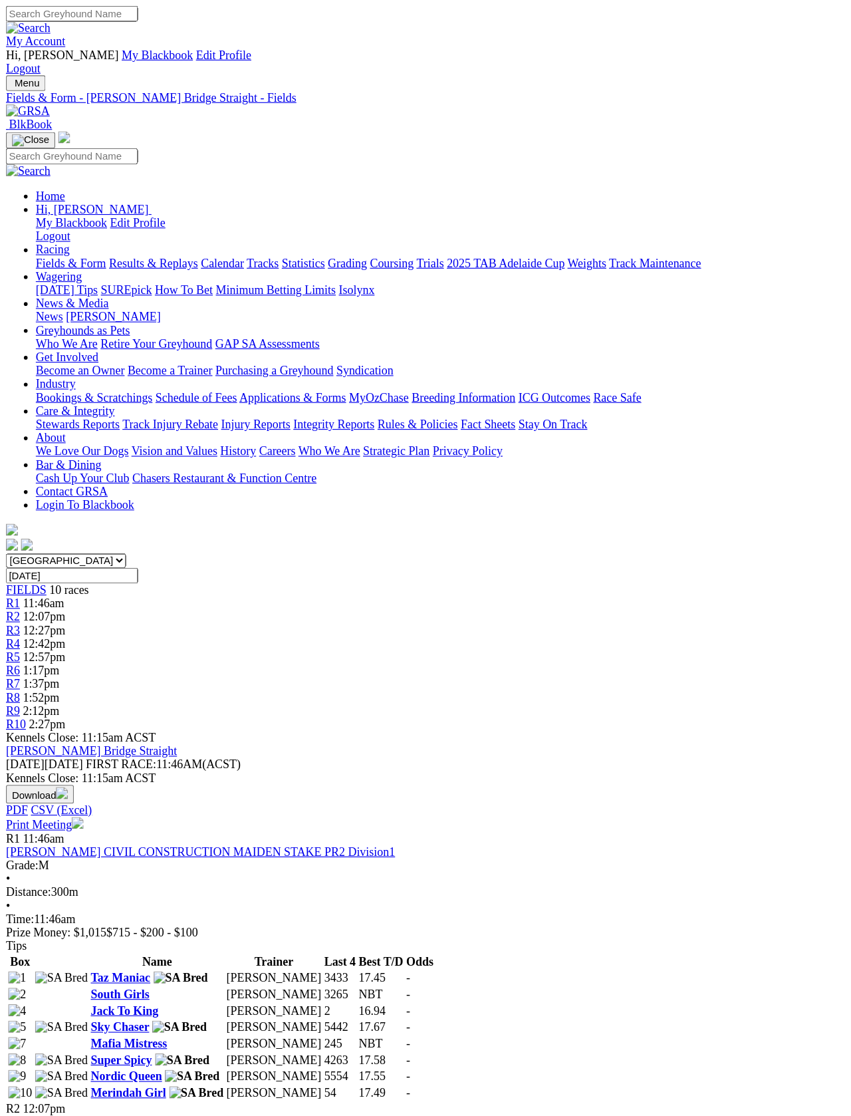
scroll to position [2, 0]
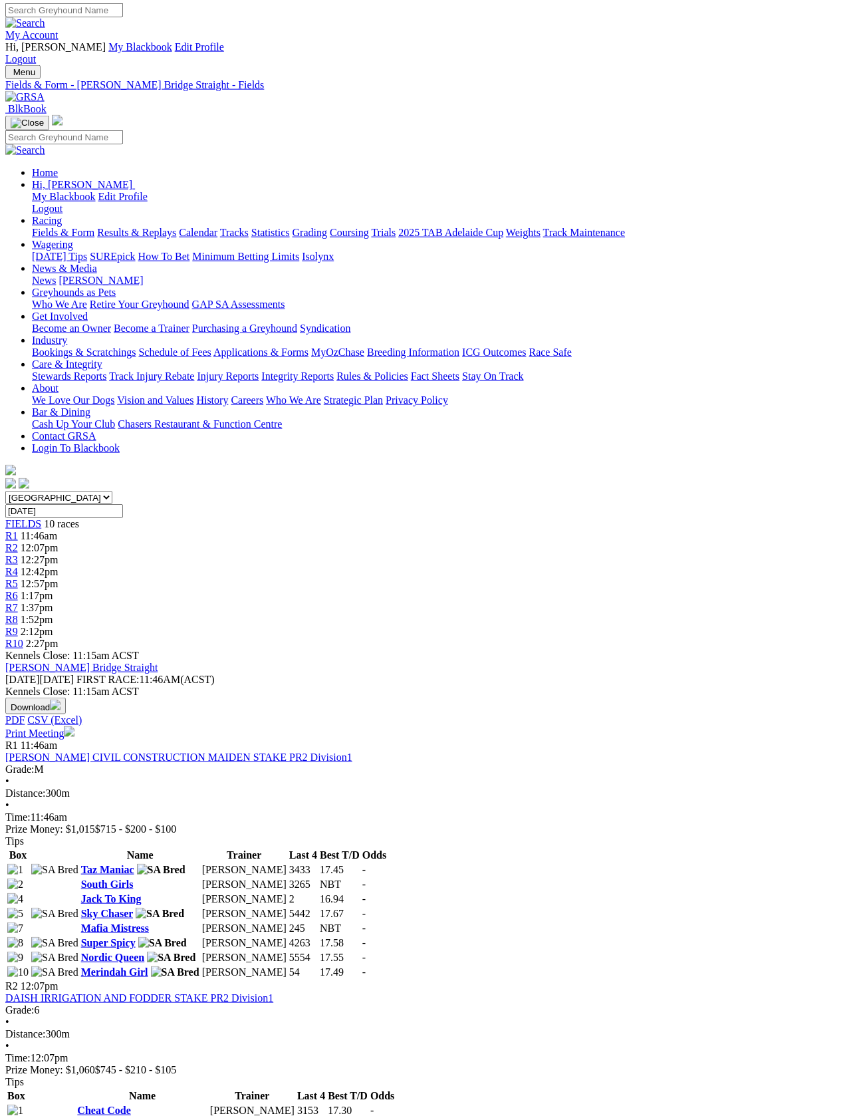
click at [74, 728] on link "Print Meeting" at bounding box center [39, 733] width 69 height 11
